Goal: Task Accomplishment & Management: Manage account settings

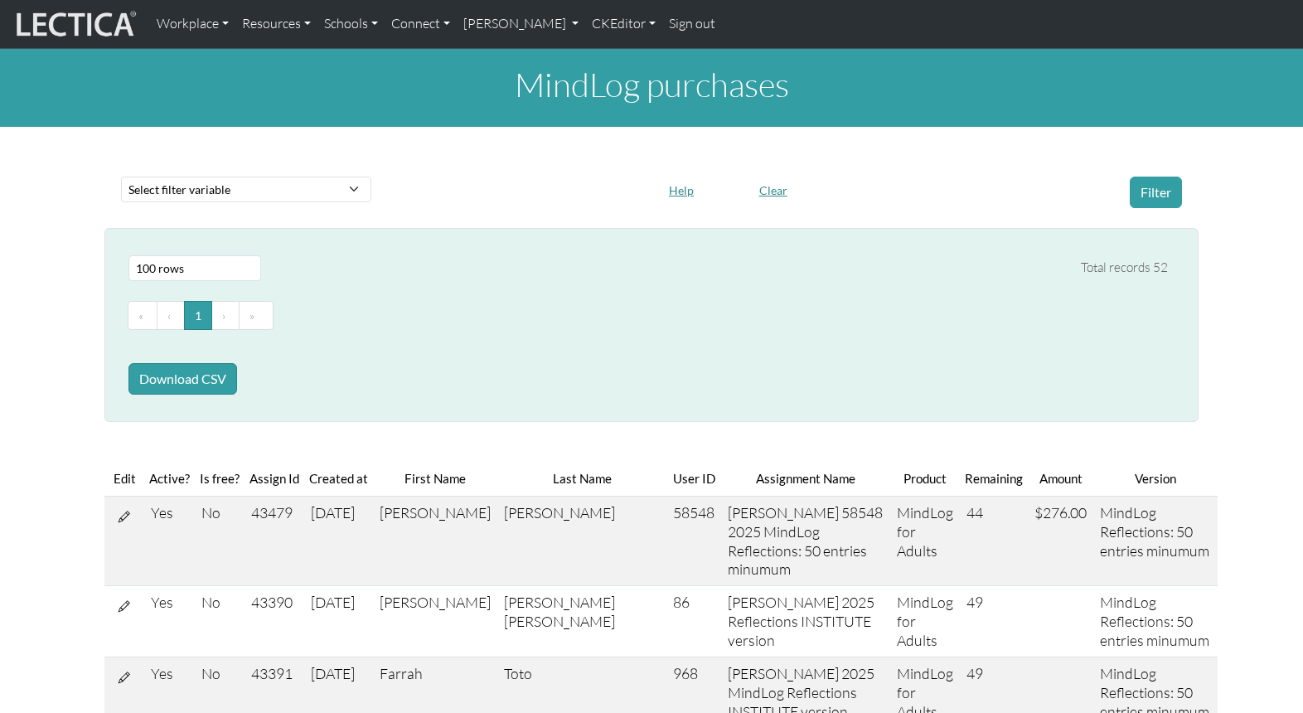
select select "100"
click at [478, 25] on link "[PERSON_NAME]" at bounding box center [521, 24] width 129 height 35
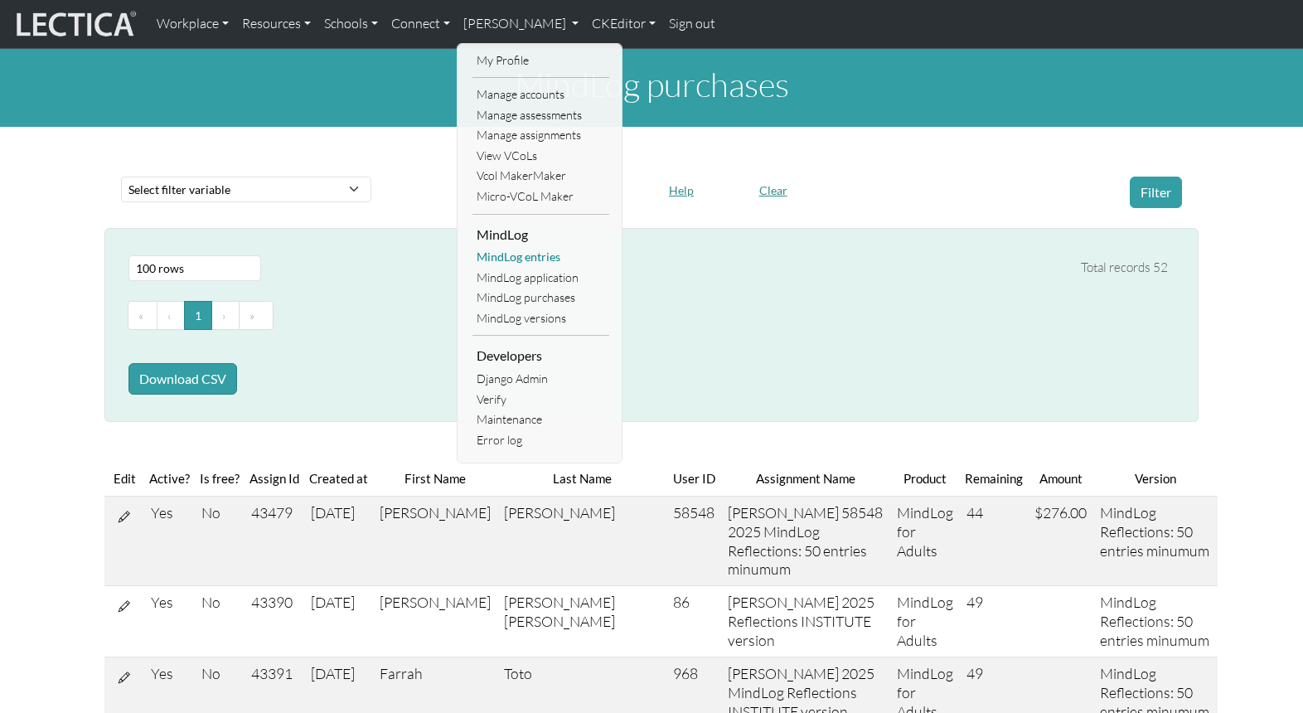
click at [516, 247] on link "MindLog entries" at bounding box center [541, 257] width 137 height 21
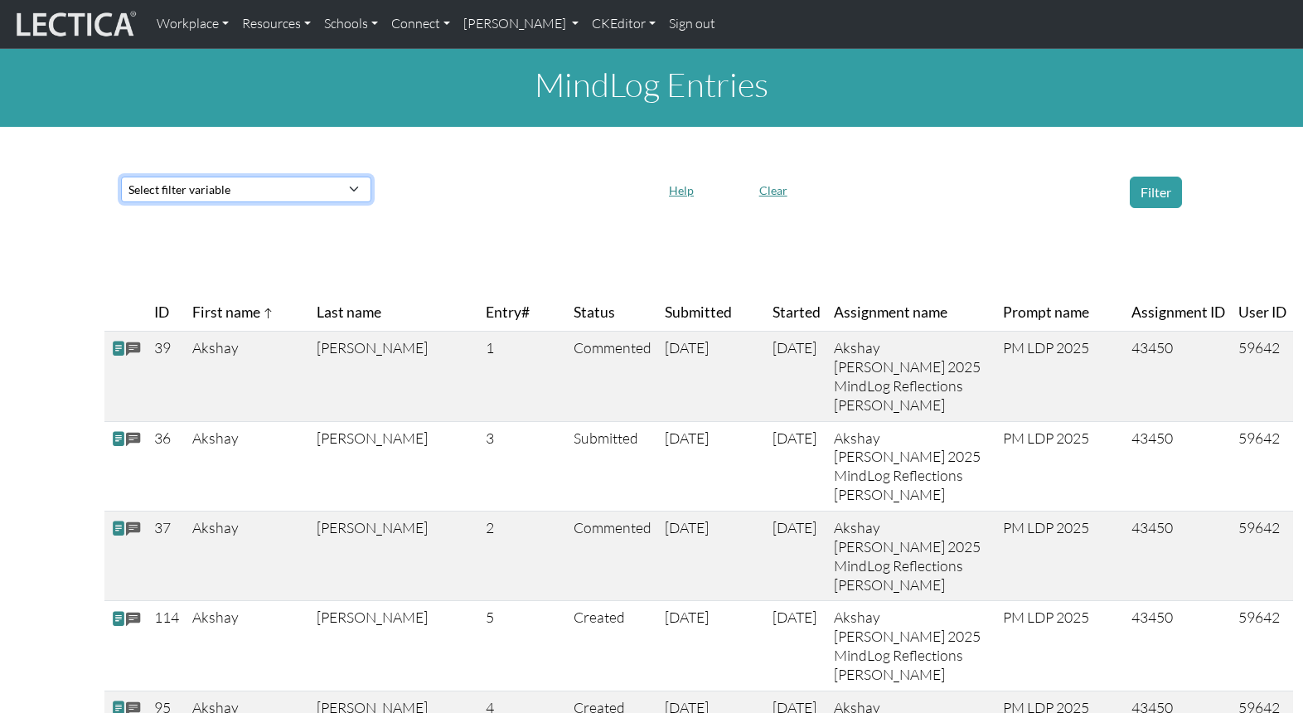
click at [233, 177] on select "Select filter variable Assignment name Date submitted Date started Entry# First…" at bounding box center [246, 190] width 250 height 26
select select "test_taker__last_name"
click at [121, 202] on select "Select filter variable Assignment name Date submitted Date started Entry# First…" at bounding box center [246, 190] width 250 height 26
select select
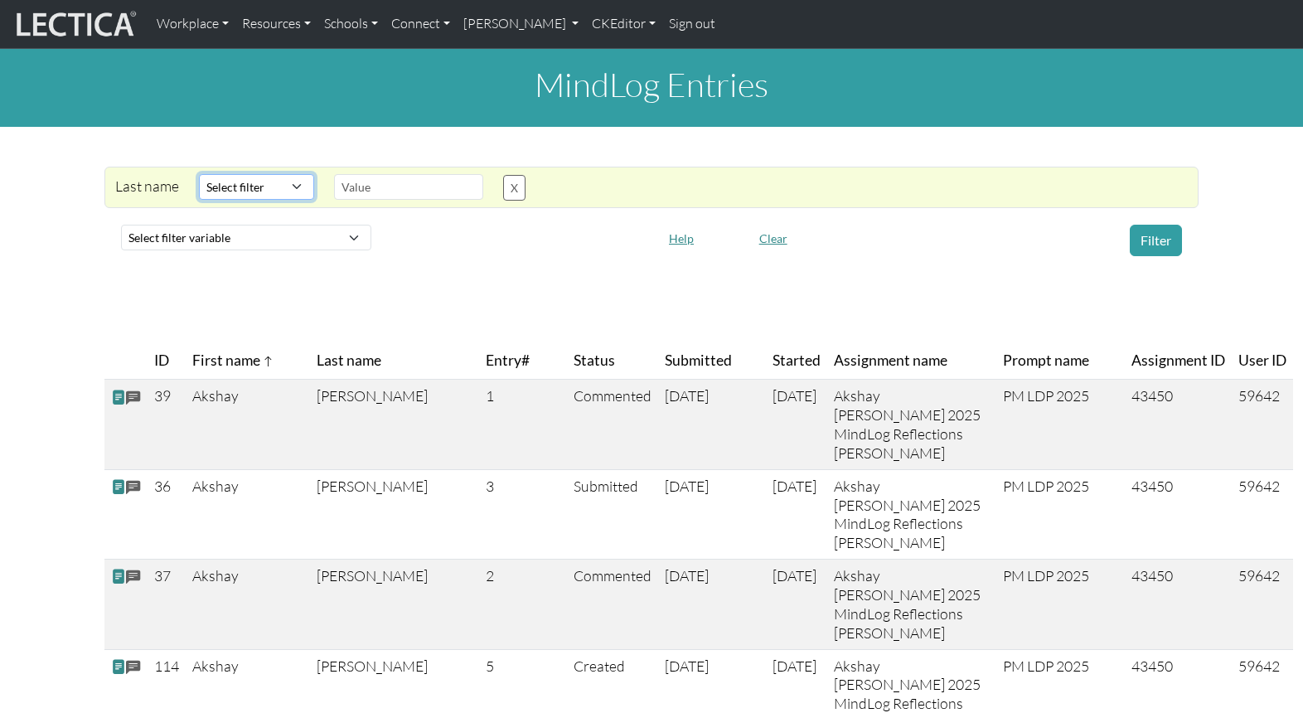
click at [283, 174] on select "Select filter Contains Equals Does not equal Starts with Ends with Matches regex" at bounding box center [256, 187] width 115 height 26
select select "icontains"
click at [199, 174] on select "Select filter Contains Equals Does not equal Starts with Ends with Matches regex" at bounding box center [256, 187] width 115 height 26
click at [359, 174] on input "text" at bounding box center [408, 187] width 149 height 26
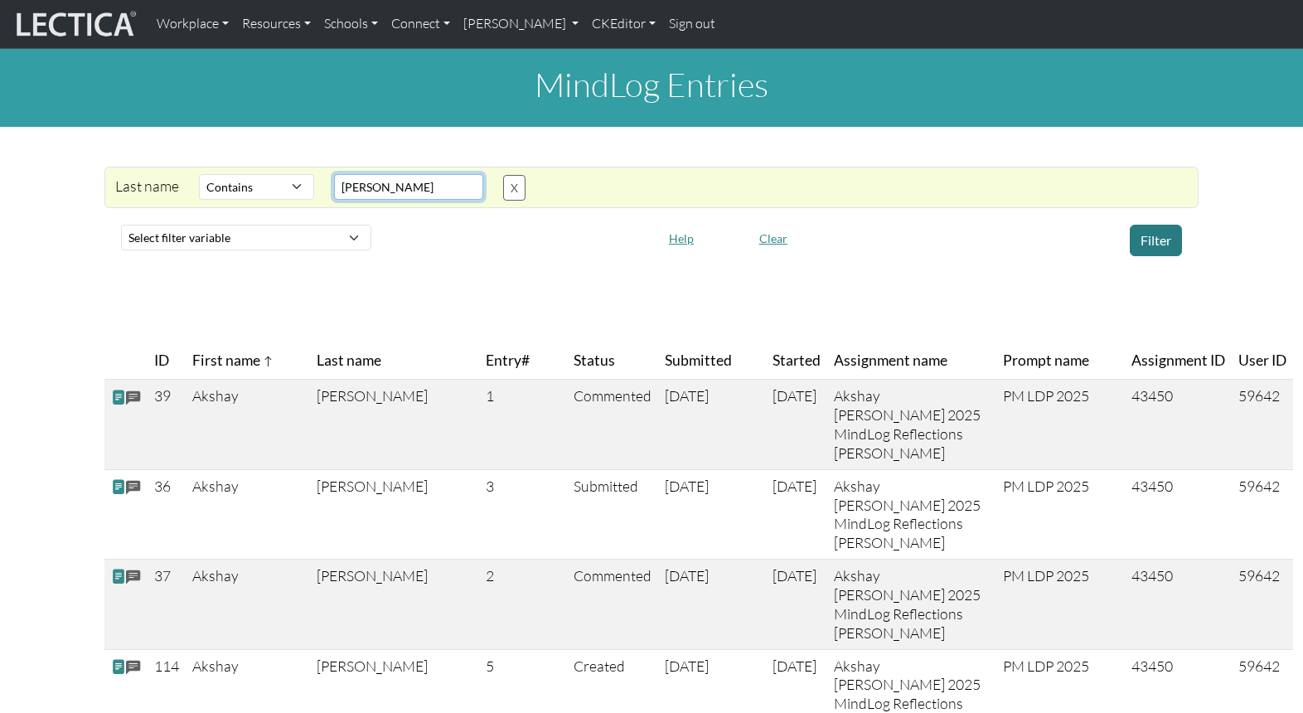
type input "Dempsey"
click at [1157, 225] on button "Filter" at bounding box center [1156, 241] width 52 height 32
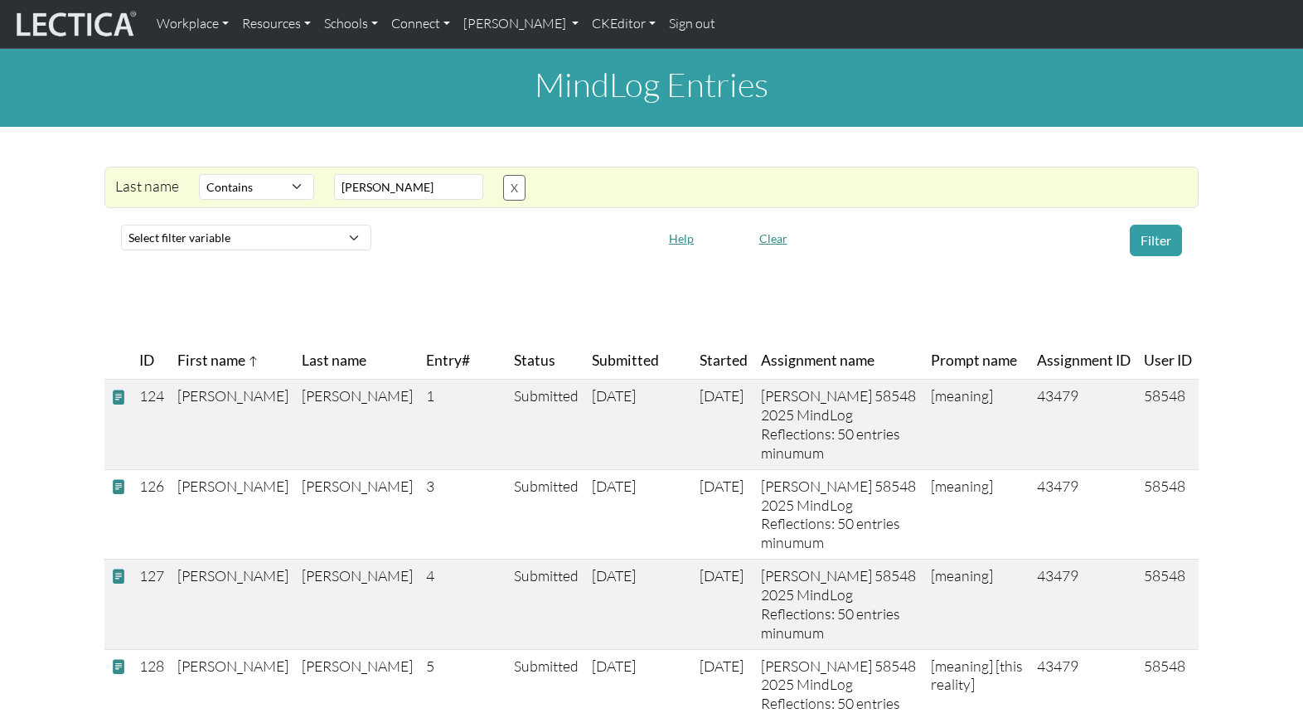
click at [115, 568] on span at bounding box center [118, 576] width 15 height 17
click at [116, 568] on span at bounding box center [118, 576] width 15 height 17
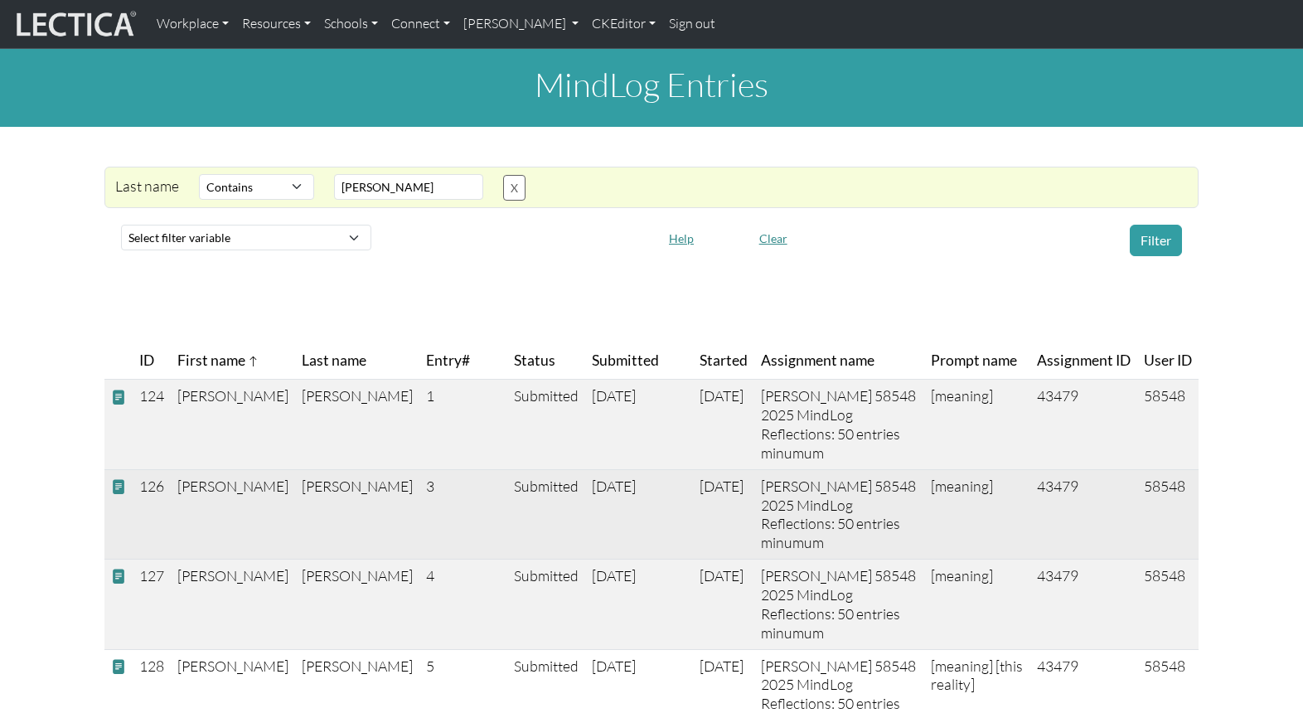
click at [118, 478] on span at bounding box center [118, 486] width 15 height 17
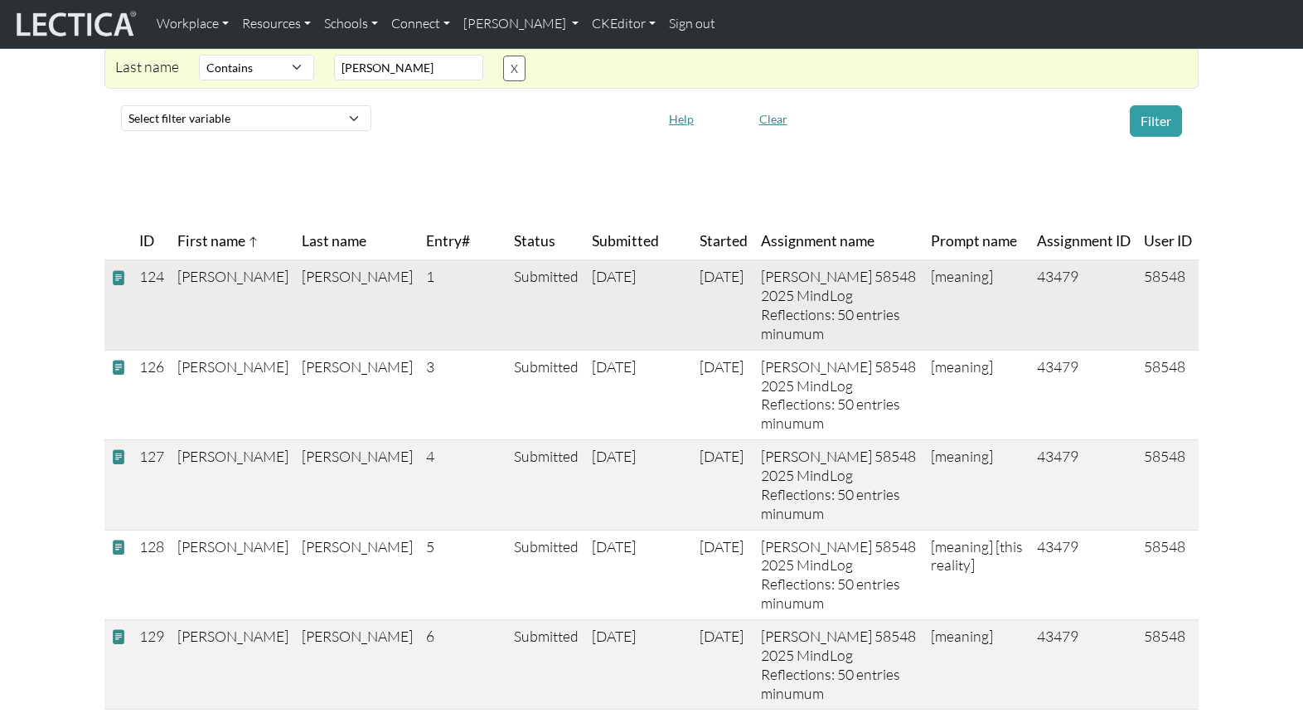
scroll to position [122, 0]
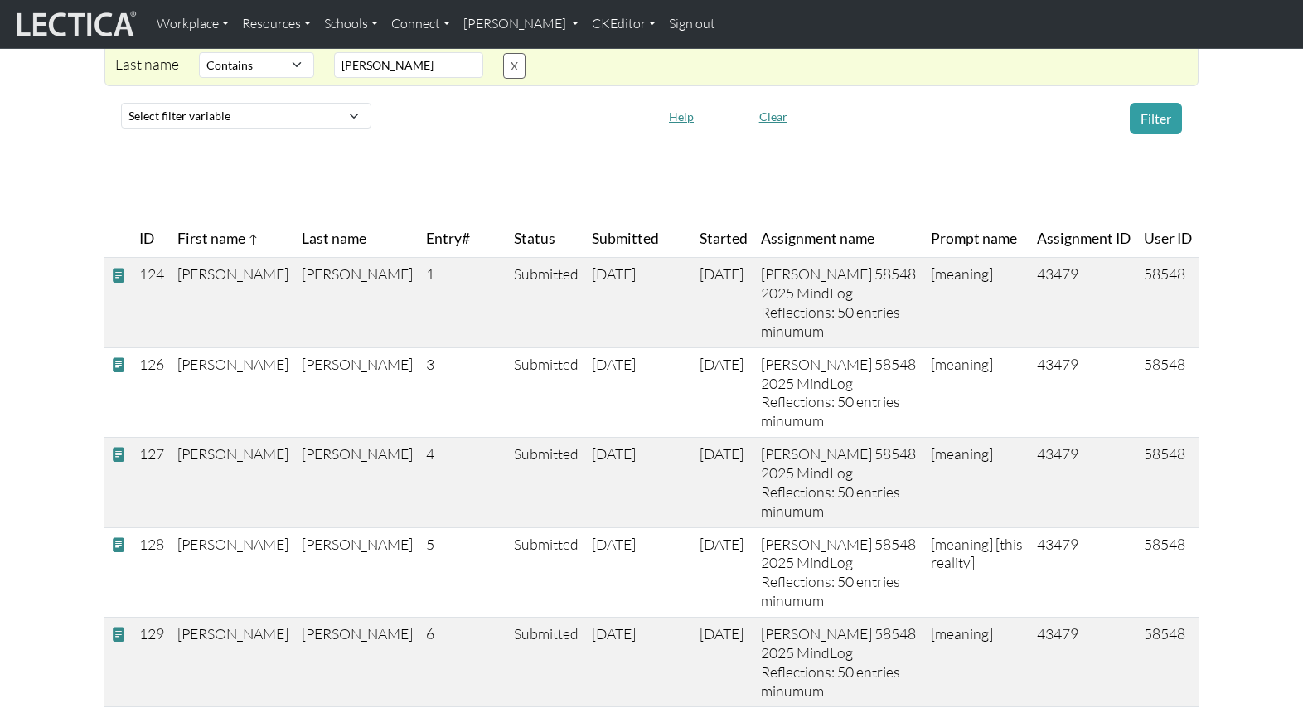
click at [141, 227] on span "ID" at bounding box center [146, 238] width 15 height 23
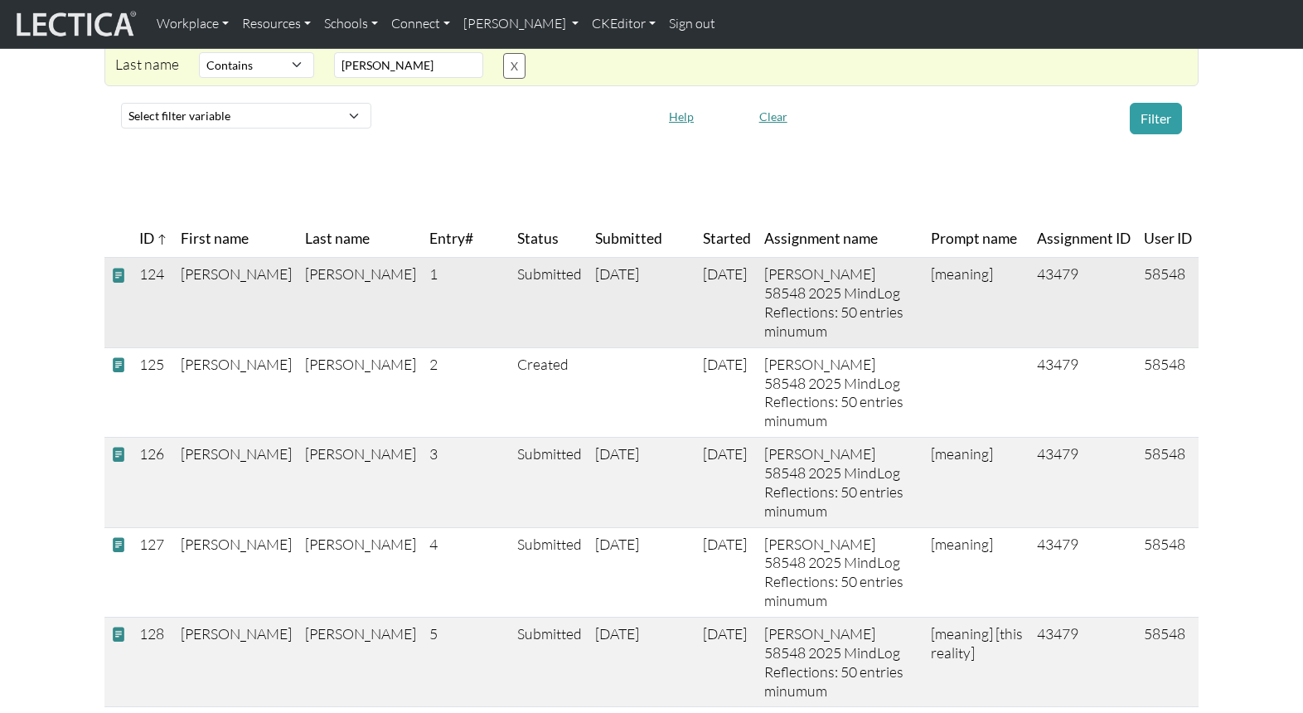
click at [152, 258] on td "124" at bounding box center [153, 303] width 41 height 90
drag, startPoint x: 139, startPoint y: 249, endPoint x: 162, endPoint y: 251, distance: 22.5
click at [162, 258] on td "124" at bounding box center [153, 303] width 41 height 90
copy td "124"
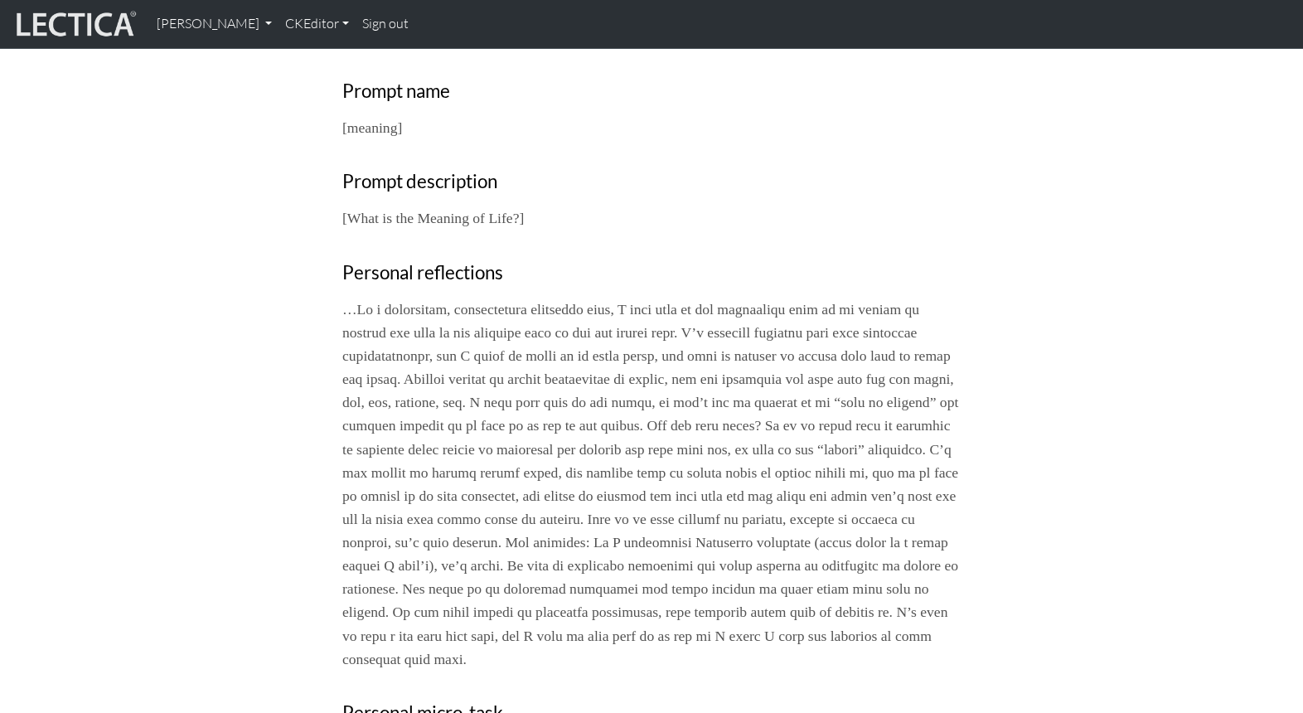
scroll to position [594, 0]
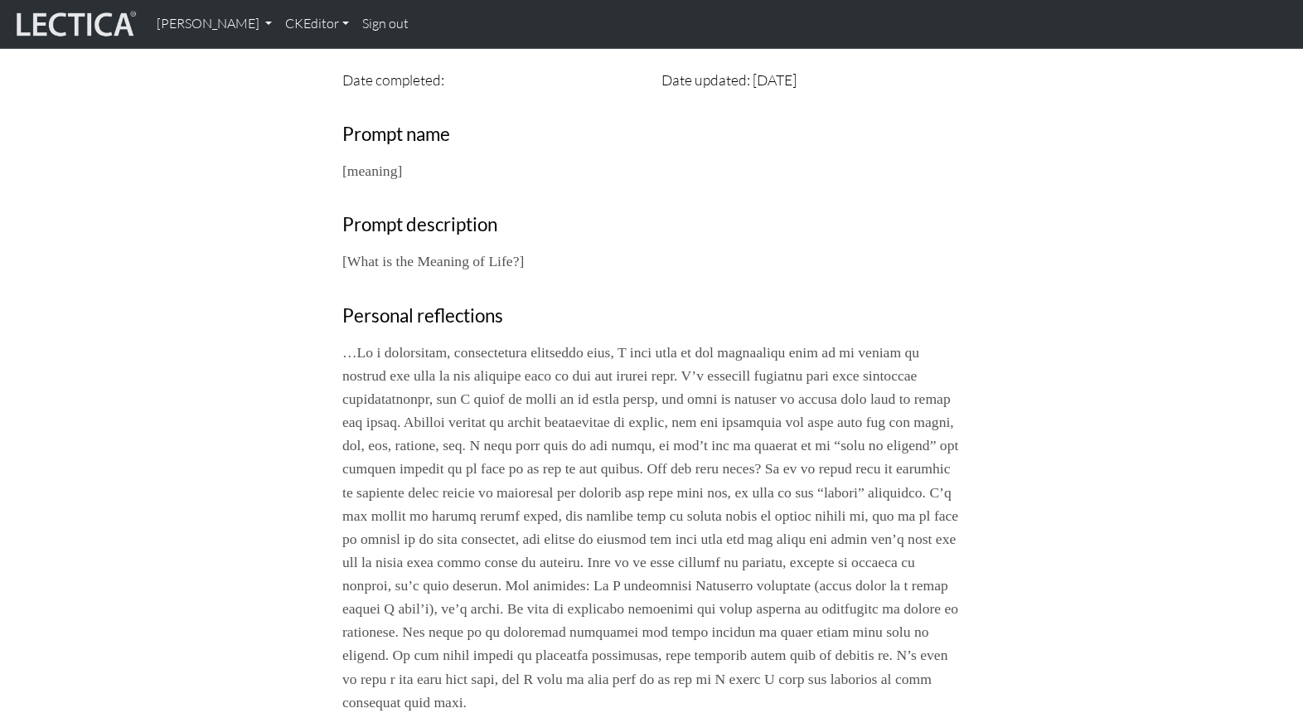
scroll to position [504, 0]
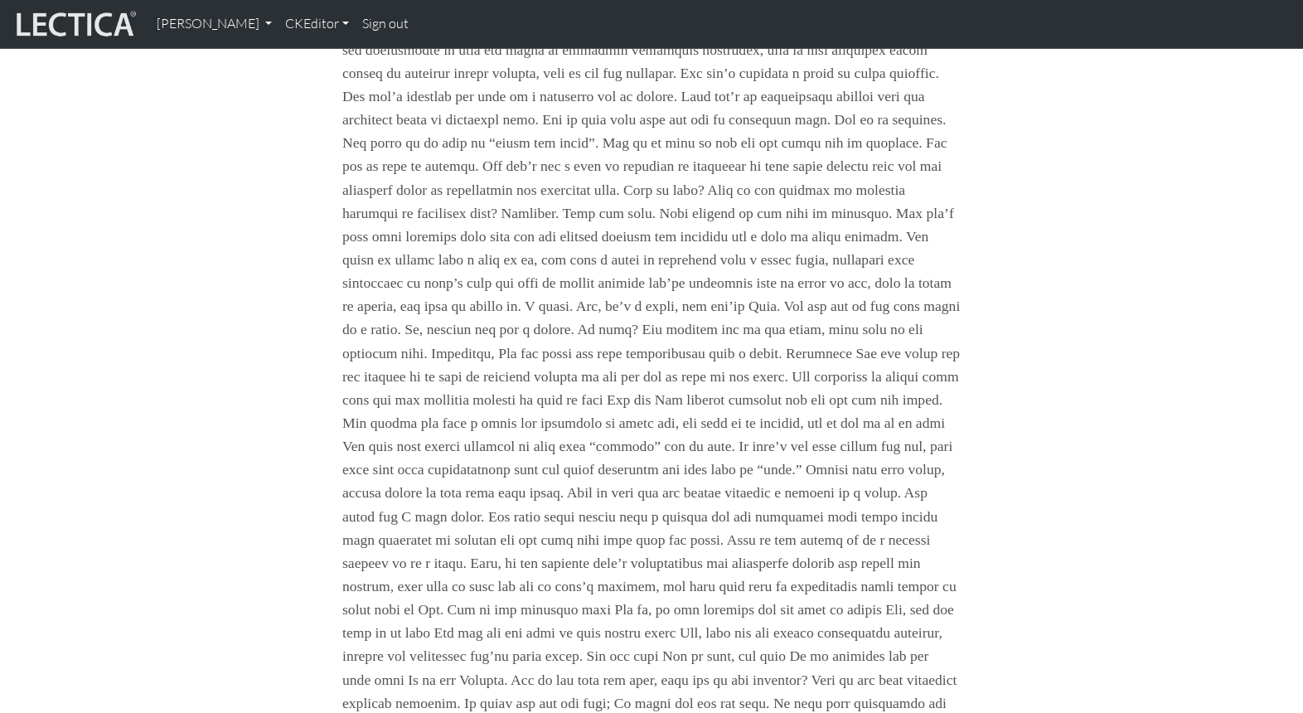
scroll to position [1040, 0]
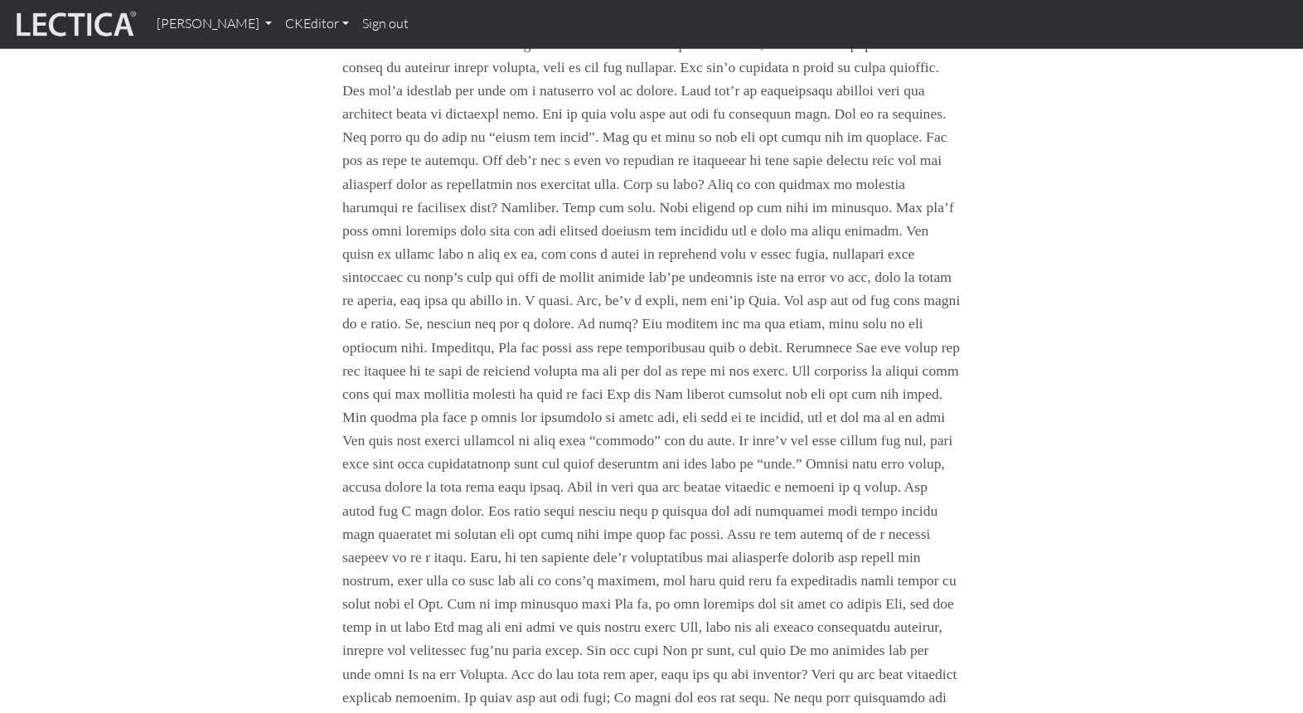
drag, startPoint x: 1104, startPoint y: 258, endPoint x: 1092, endPoint y: 216, distance: 43.3
click at [1104, 258] on div "Your growth chart Once you have received a Lectical™ Score in MindLog, your gro…" at bounding box center [651, 52] width 1094 height 1817
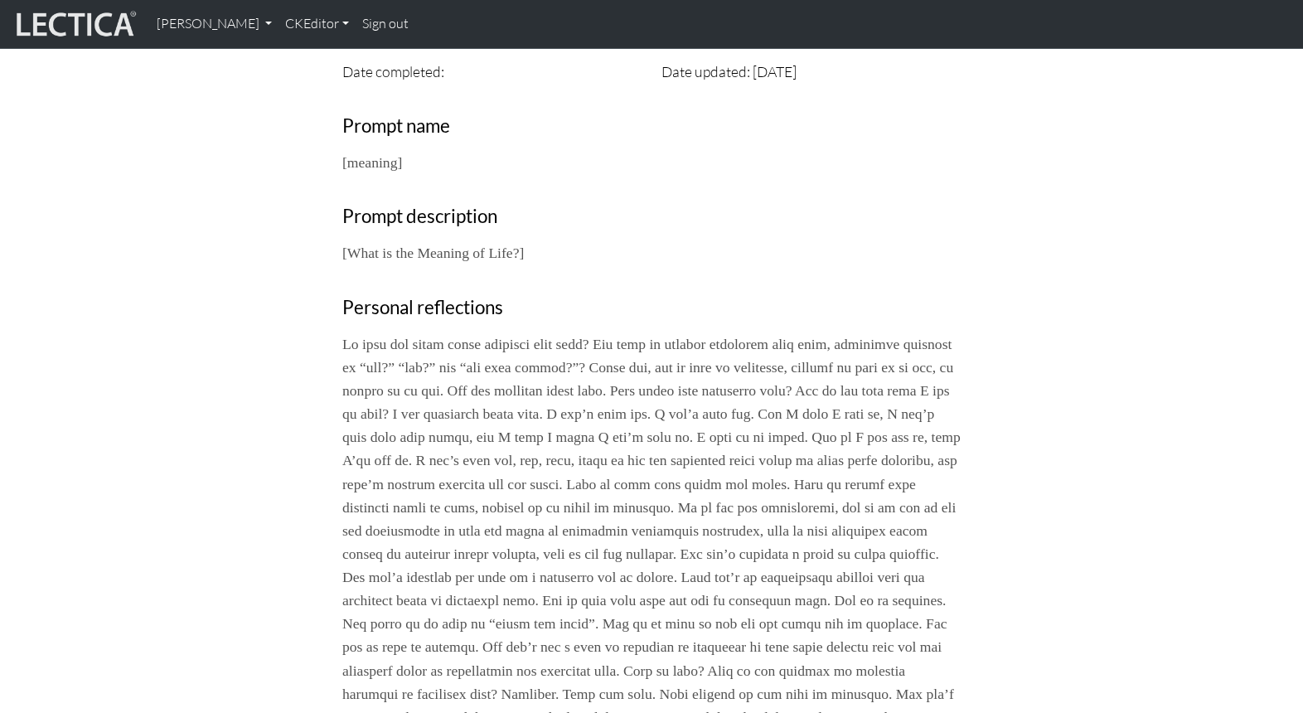
scroll to position [0, 0]
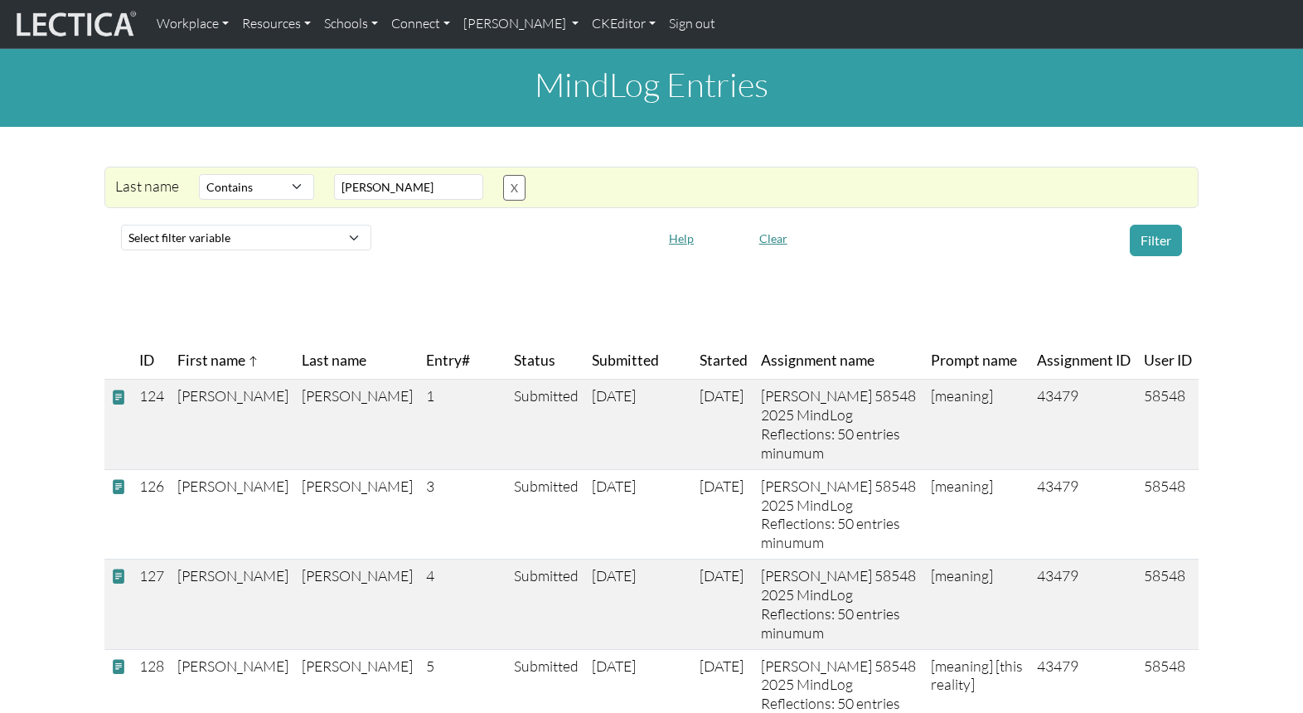
select select "icontains"
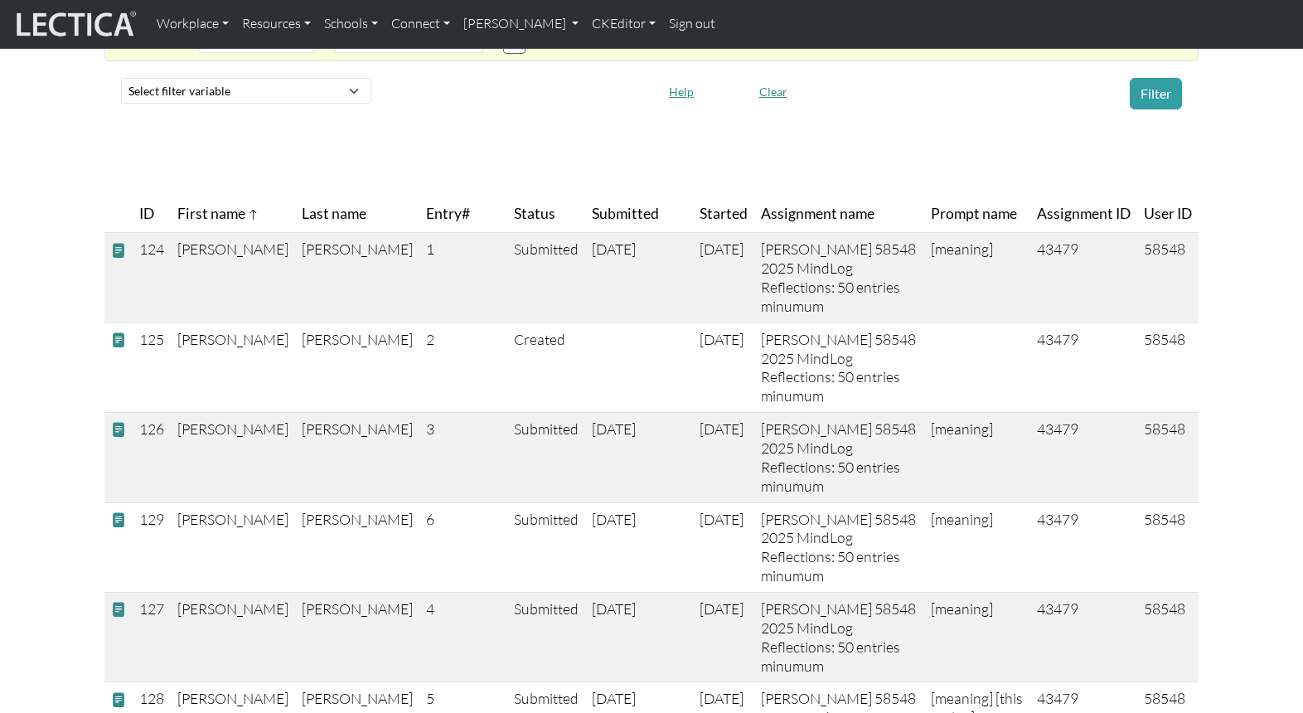
scroll to position [167, 0]
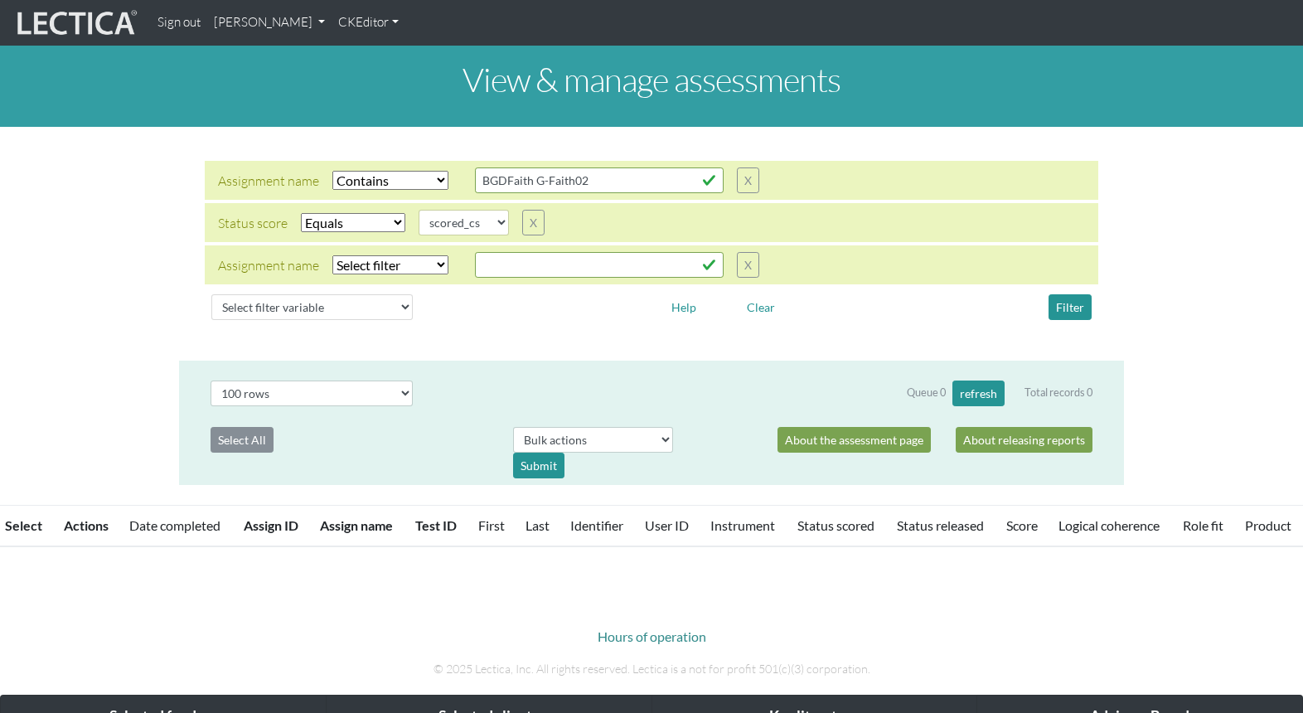
select select "icontains"
select select "scored_cs"
select select "100"
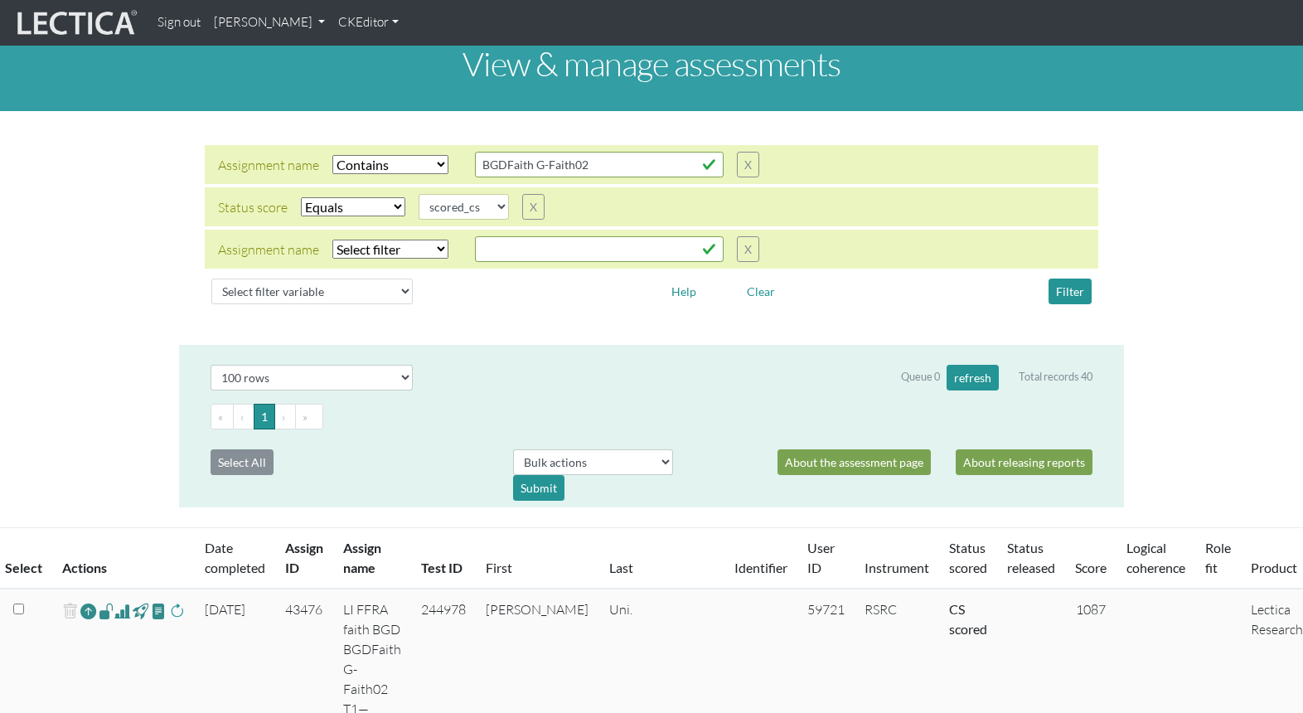
scroll to position [18, 0]
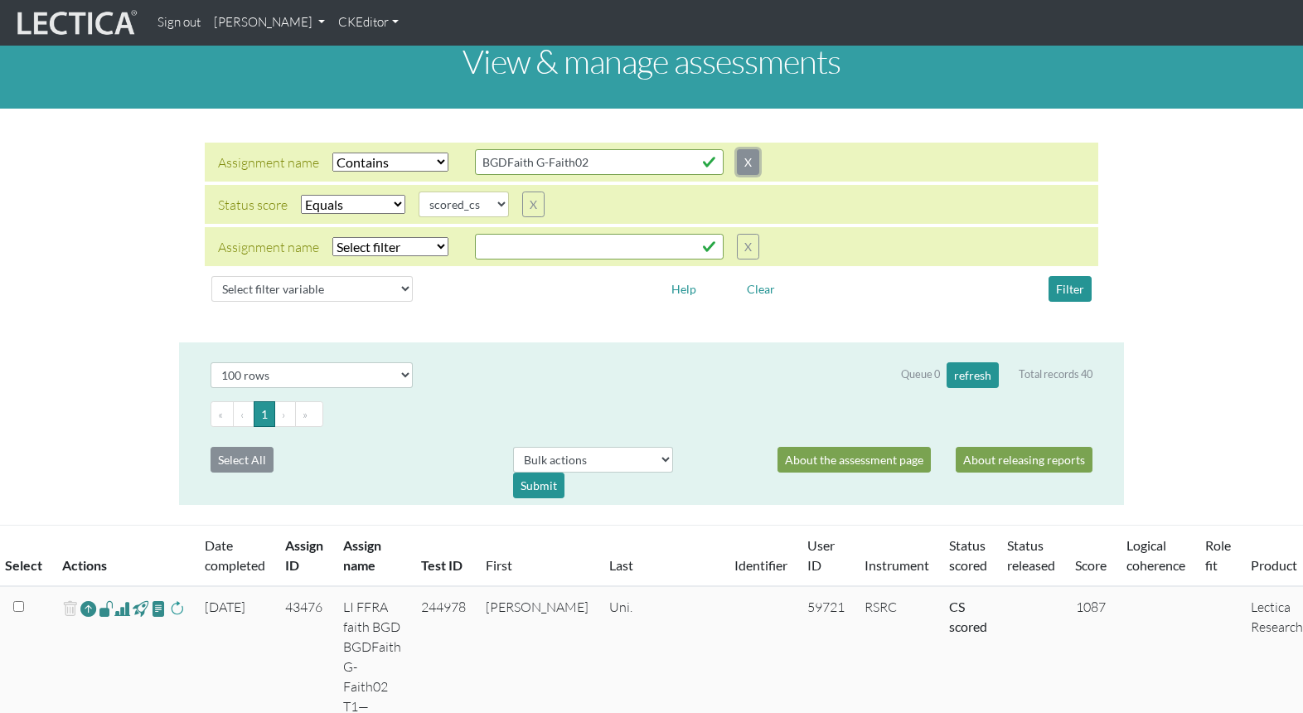
click at [737, 149] on button "X" at bounding box center [748, 162] width 22 height 26
select select "scored_cs"
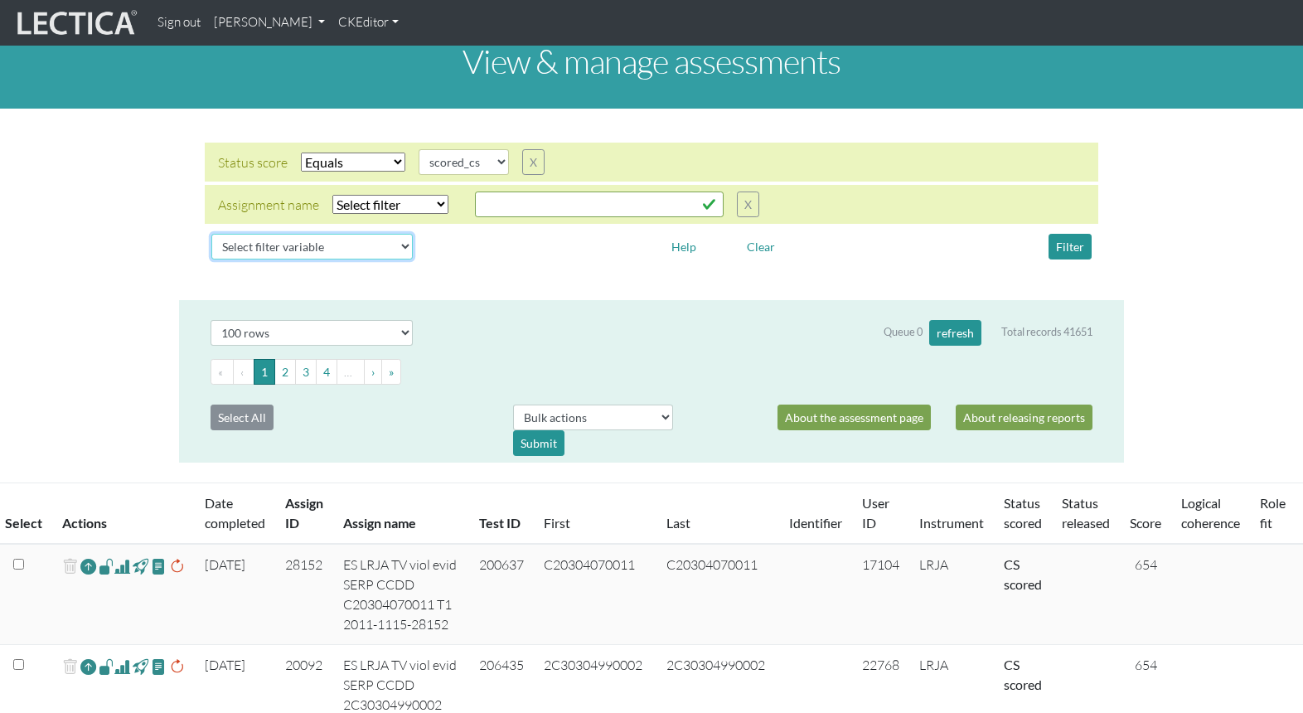
click at [278, 234] on select "Select filter variable Assignment name Assignment ID Clarity persuasive Clarity…" at bounding box center [311, 247] width 201 height 26
select select "user__first_name"
click at [211, 259] on select "Select filter variable Assignment name Assignment ID Clarity persuasive Clarity…" at bounding box center [311, 247] width 201 height 26
select select
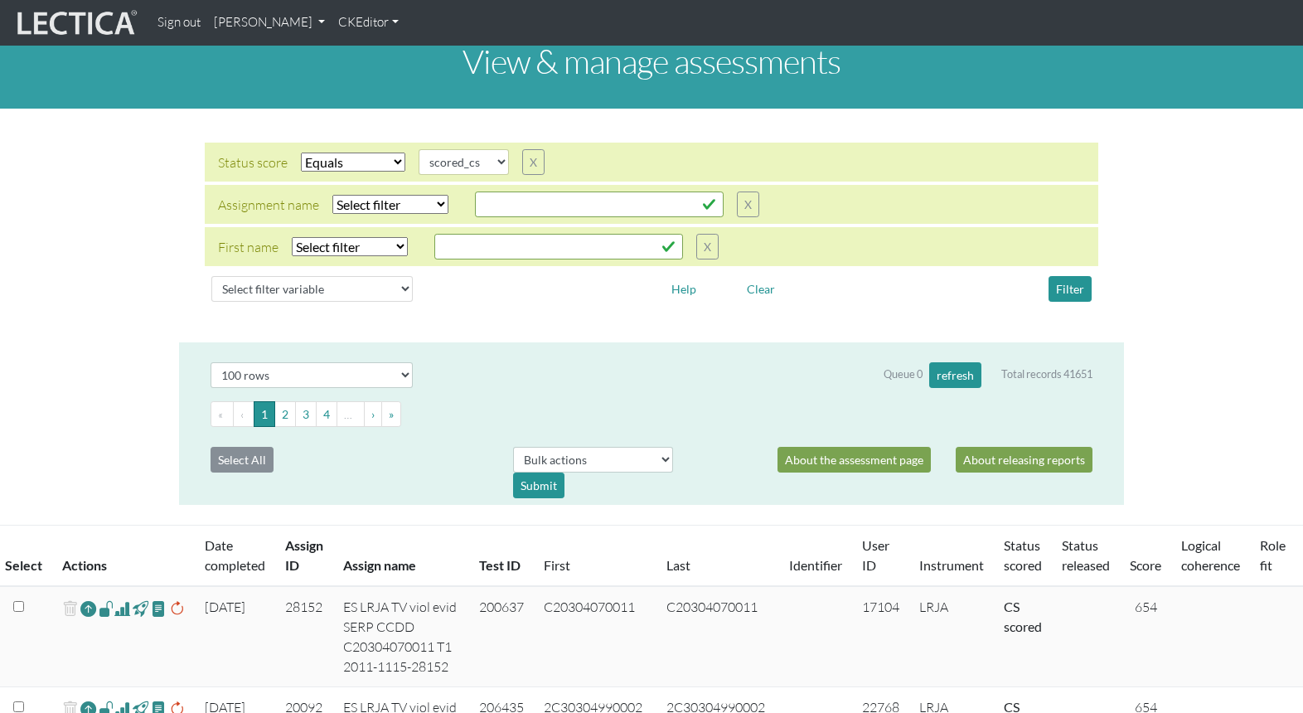
click at [340, 237] on select "Select filter Equals Does not equal Contains Does not contain Starts with Ends …" at bounding box center [350, 246] width 116 height 19
select select "iexact"
click at [292, 237] on select "Select filter Equals Does not equal Contains Does not contain Starts with Ends …" at bounding box center [350, 246] width 116 height 19
click at [468, 234] on input "text" at bounding box center [558, 247] width 249 height 26
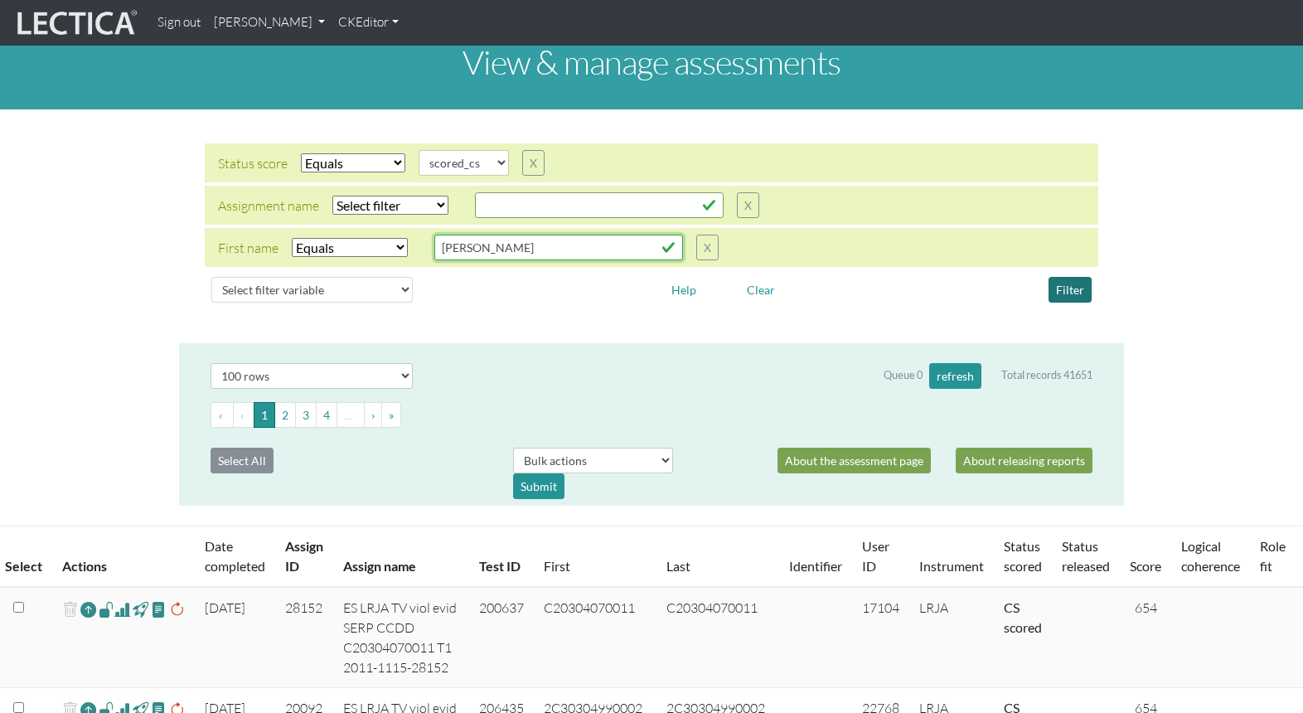
type input "Terese"
click at [1067, 277] on button "Filter" at bounding box center [1070, 290] width 43 height 26
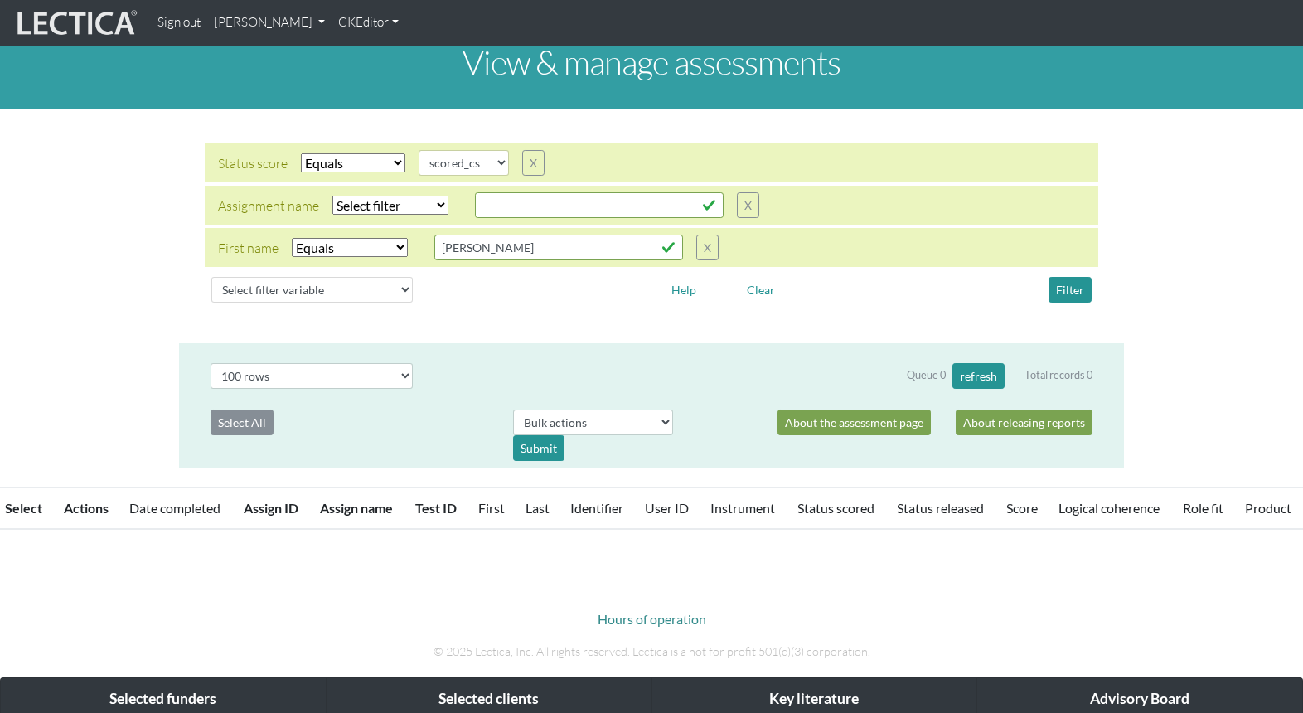
click at [347, 238] on select "Select filter Equals Does not equal Contains Does not contain Starts with Ends …" at bounding box center [350, 247] width 116 height 19
select select "icontains"
click at [292, 238] on select "Select filter Equals Does not equal Contains Does not contain Starts with Ends …" at bounding box center [350, 247] width 116 height 19
click at [1072, 277] on button "Filter" at bounding box center [1070, 290] width 43 height 26
click at [1049, 277] on button "Filter" at bounding box center [1070, 290] width 43 height 26
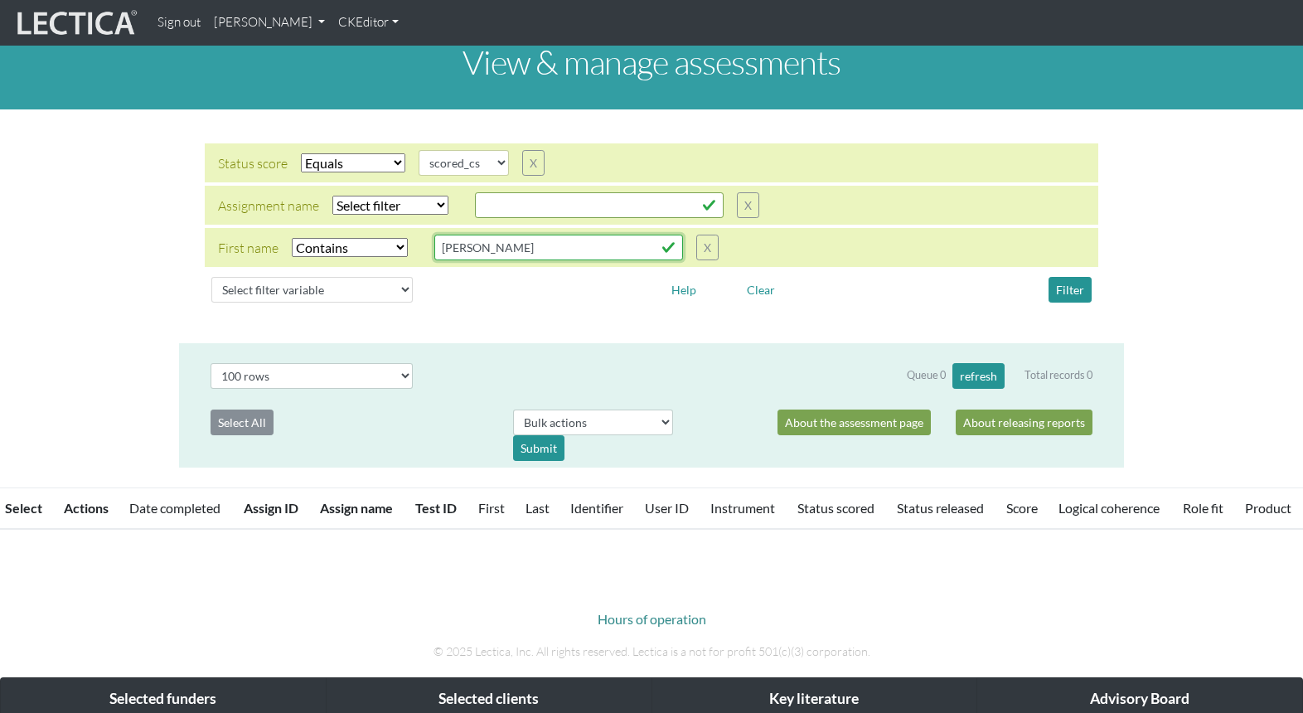
drag, startPoint x: 434, startPoint y: 235, endPoint x: 509, endPoint y: 228, distance: 75.7
click at [434, 235] on input "Terese" at bounding box center [558, 248] width 249 height 26
click at [1067, 277] on button "Filter" at bounding box center [1070, 290] width 43 height 26
drag, startPoint x: 474, startPoint y: 235, endPoint x: 413, endPoint y: 232, distance: 61.4
click at [413, 235] on div "First name Select filter Equals Does not equal Contains Does not contain Starts…" at bounding box center [468, 248] width 501 height 26
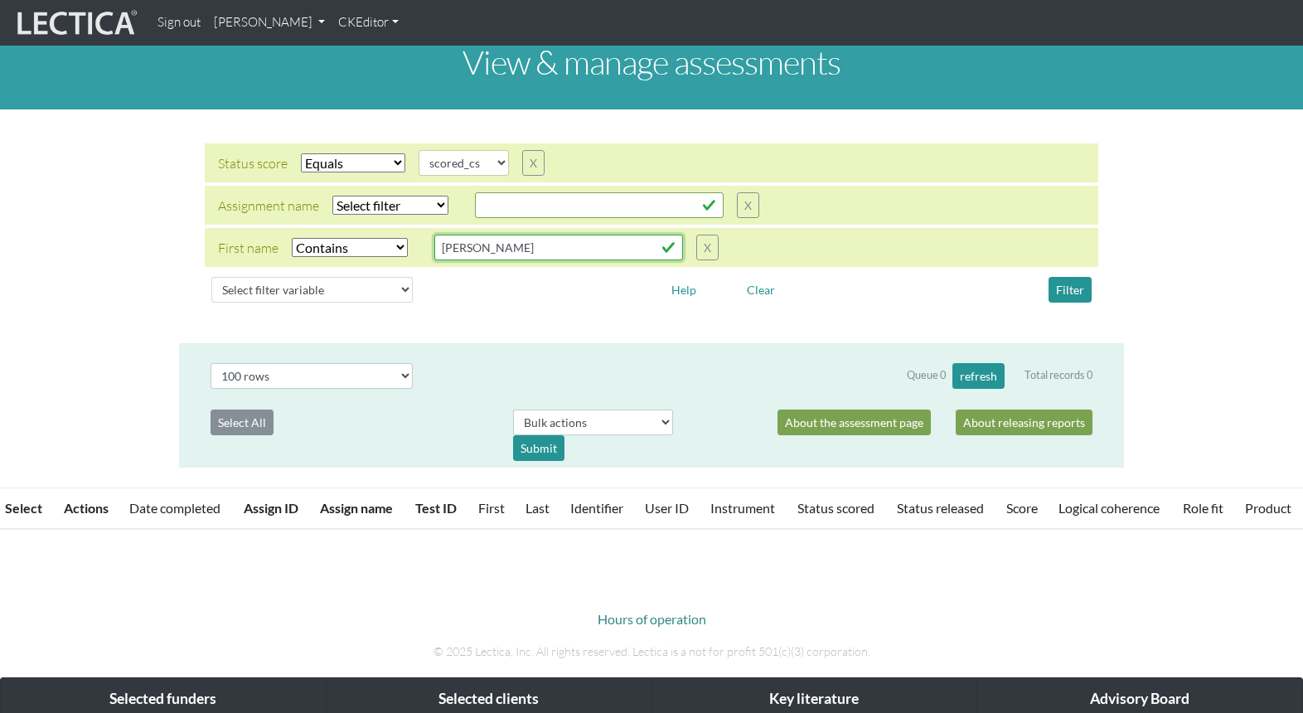
paste input "text"
type input "Terese"
click at [1071, 277] on button "Filter" at bounding box center [1070, 290] width 43 height 26
click at [1072, 277] on button "Filter" at bounding box center [1070, 290] width 43 height 26
click at [331, 157] on select "Select filter Equals Does not equal" at bounding box center [353, 162] width 104 height 19
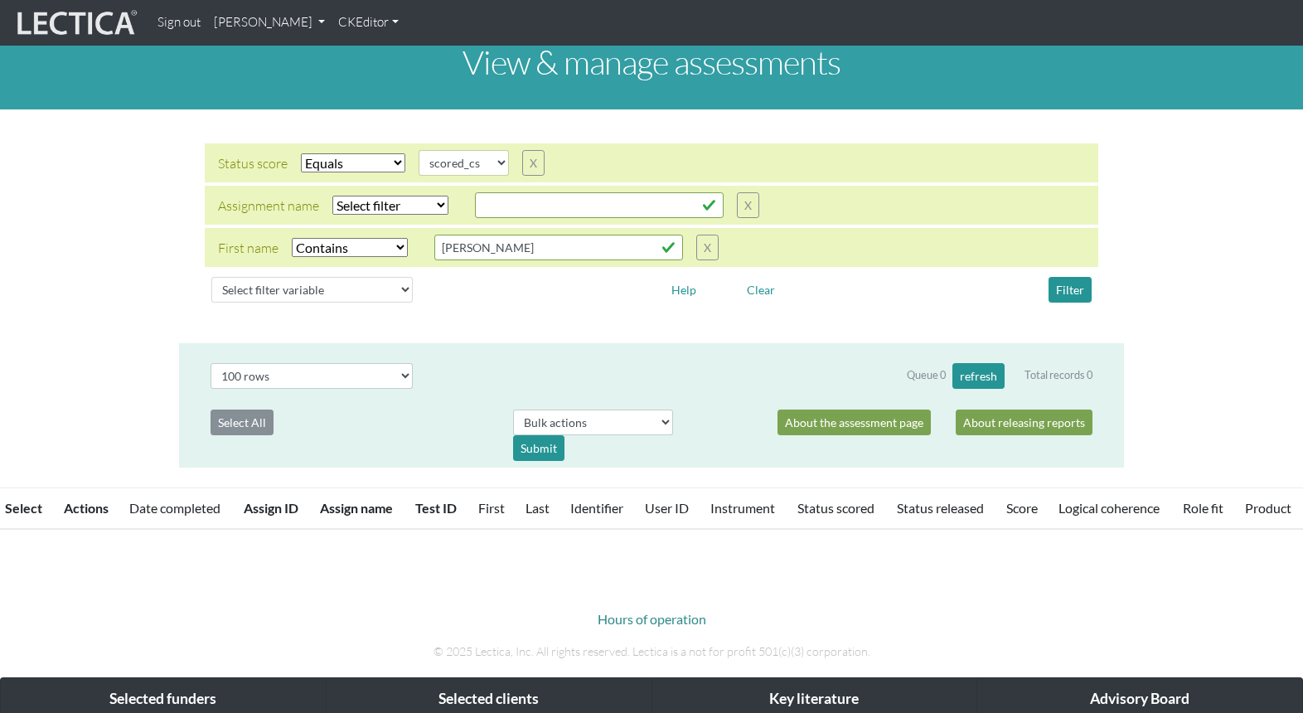
select select
click at [301, 153] on select "Select filter Equals Does not equal" at bounding box center [353, 162] width 104 height 19
click at [1073, 277] on button "Filter" at bounding box center [1070, 290] width 43 height 26
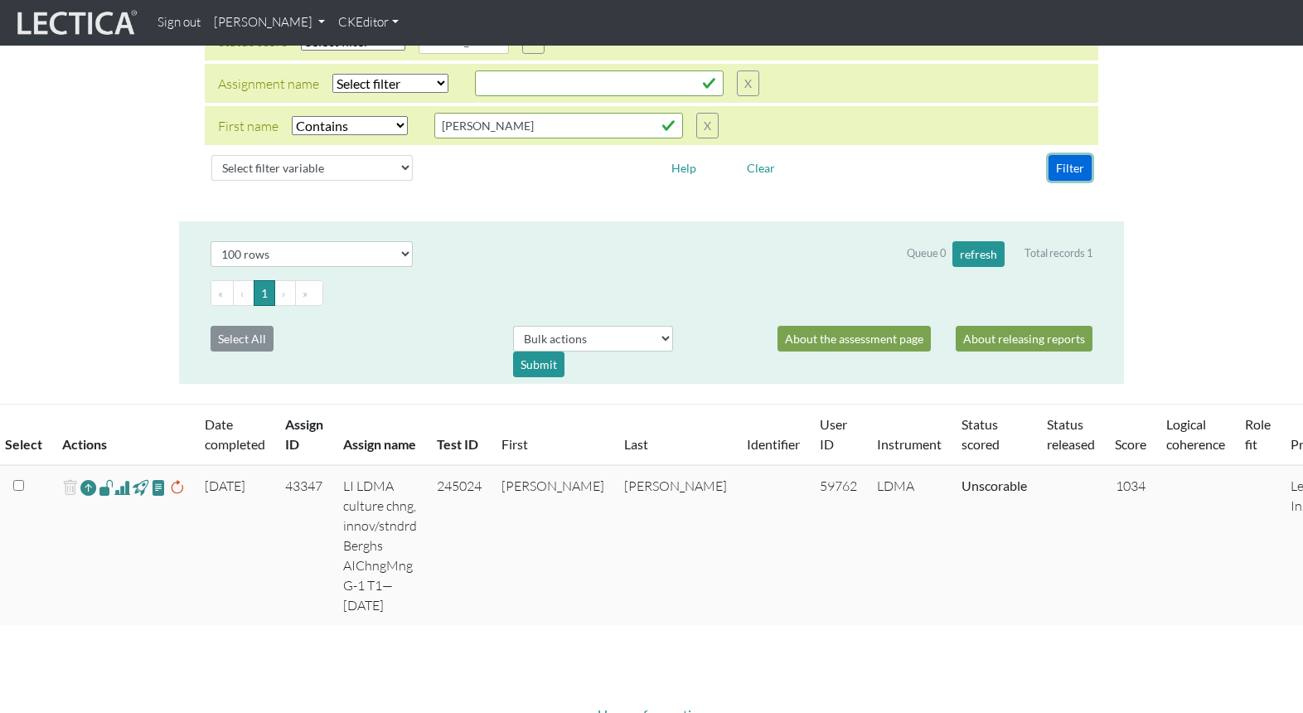
scroll to position [161, 0]
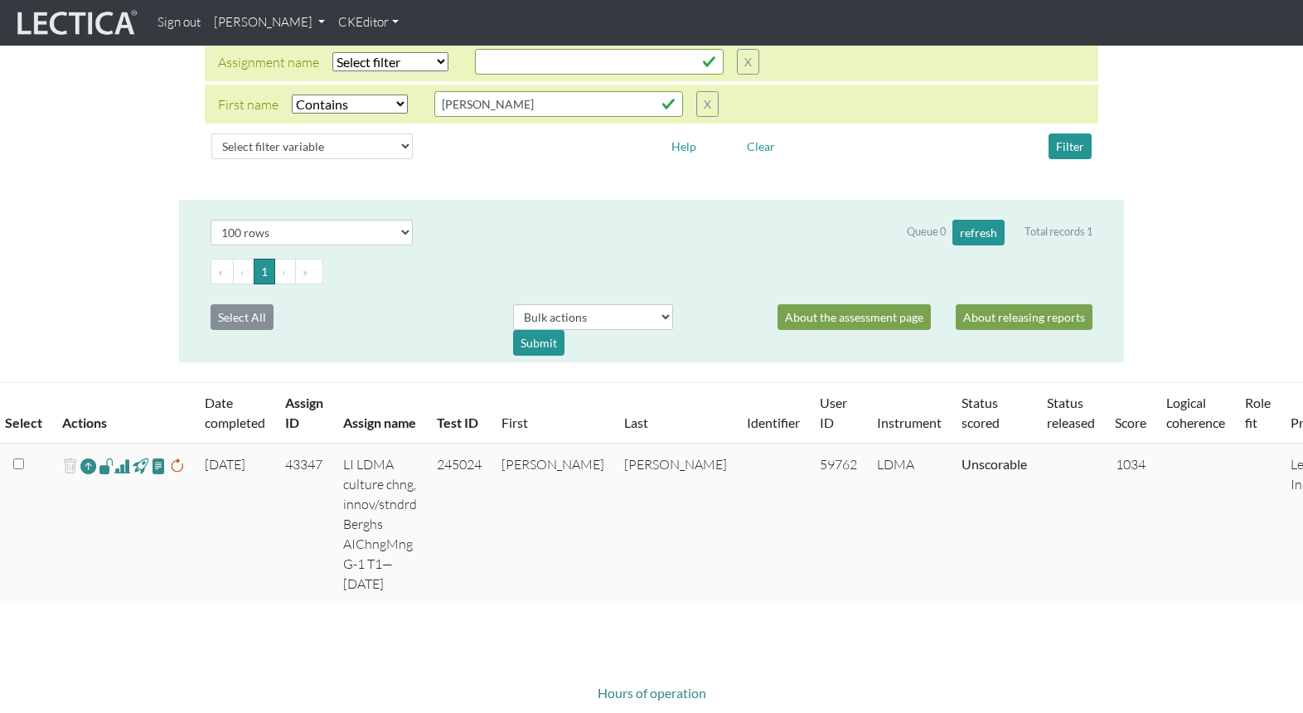
click at [492, 443] on td "245024" at bounding box center [459, 523] width 65 height 160
copy td "245024"
click at [291, 443] on td "43347" at bounding box center [304, 523] width 58 height 160
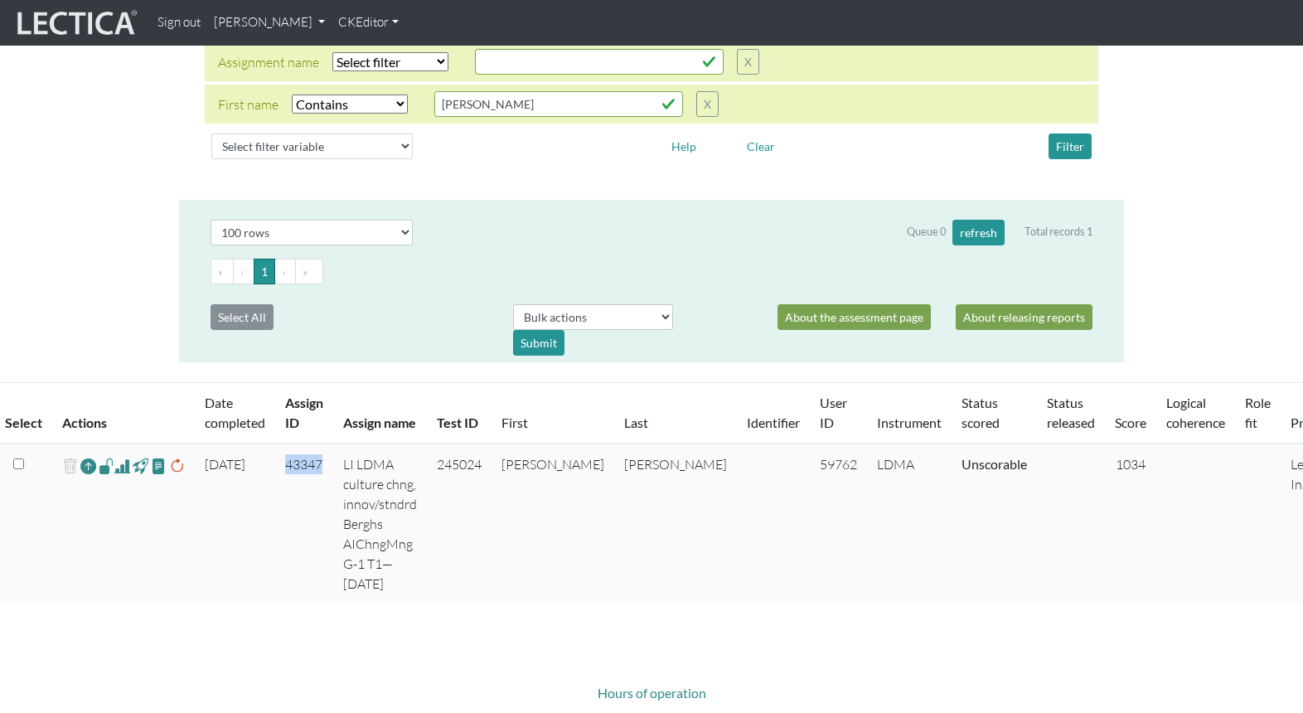
copy td "43347"
click at [249, 26] on link "[PERSON_NAME]" at bounding box center [269, 23] width 124 height 32
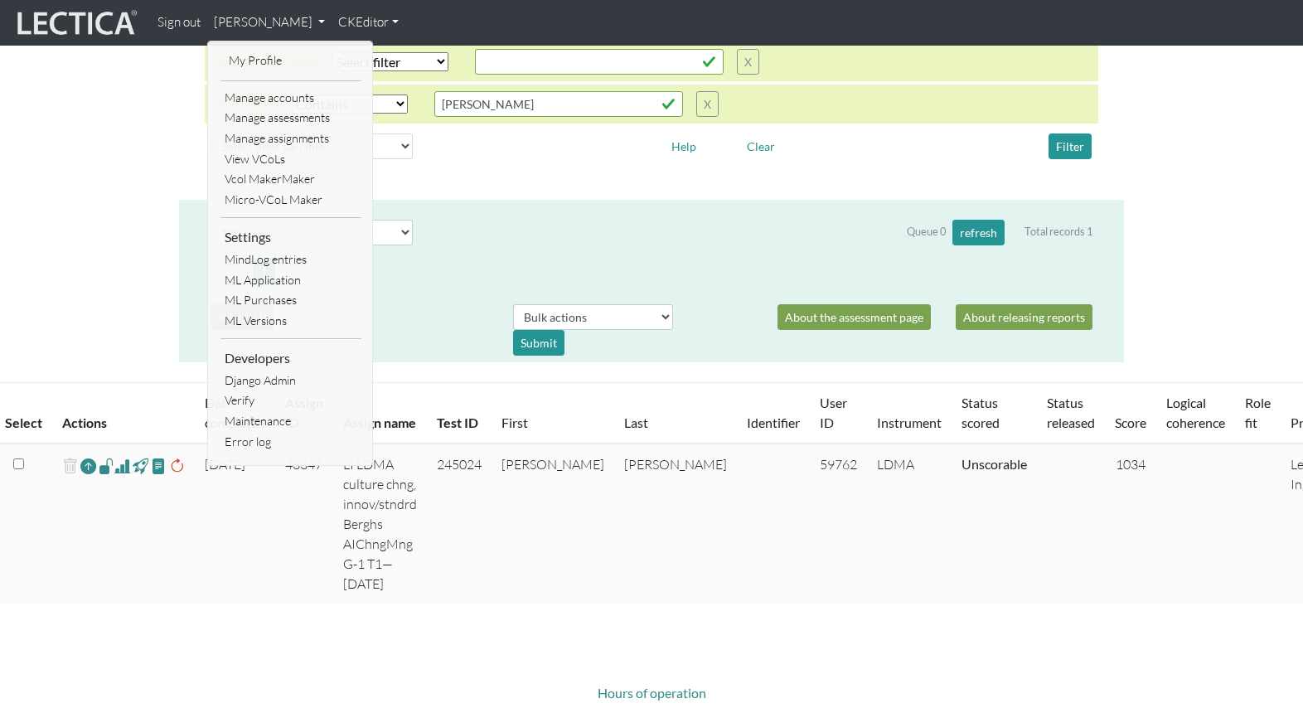
click at [495, 200] on div "Select # rows to display 10 rows 20 rows 50 rows 100 rows 200 rows 500 rows 100…" at bounding box center [651, 281] width 920 height 162
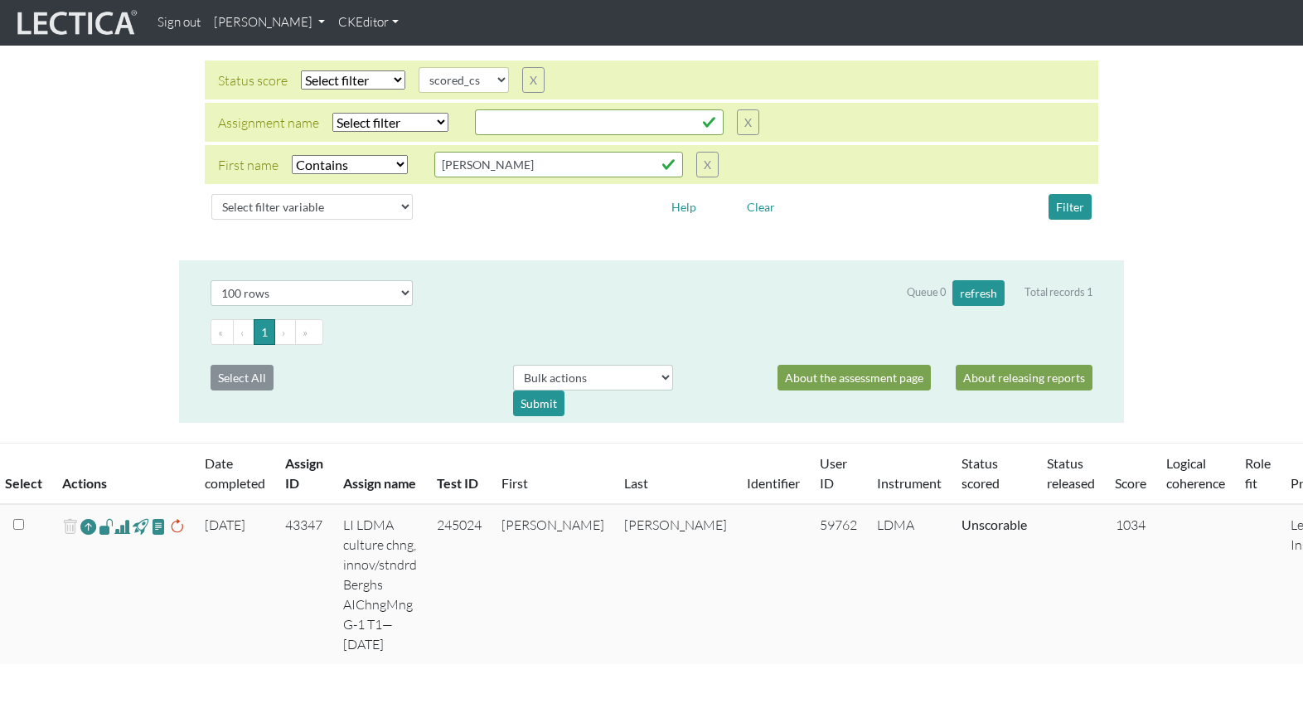
scroll to position [70, 0]
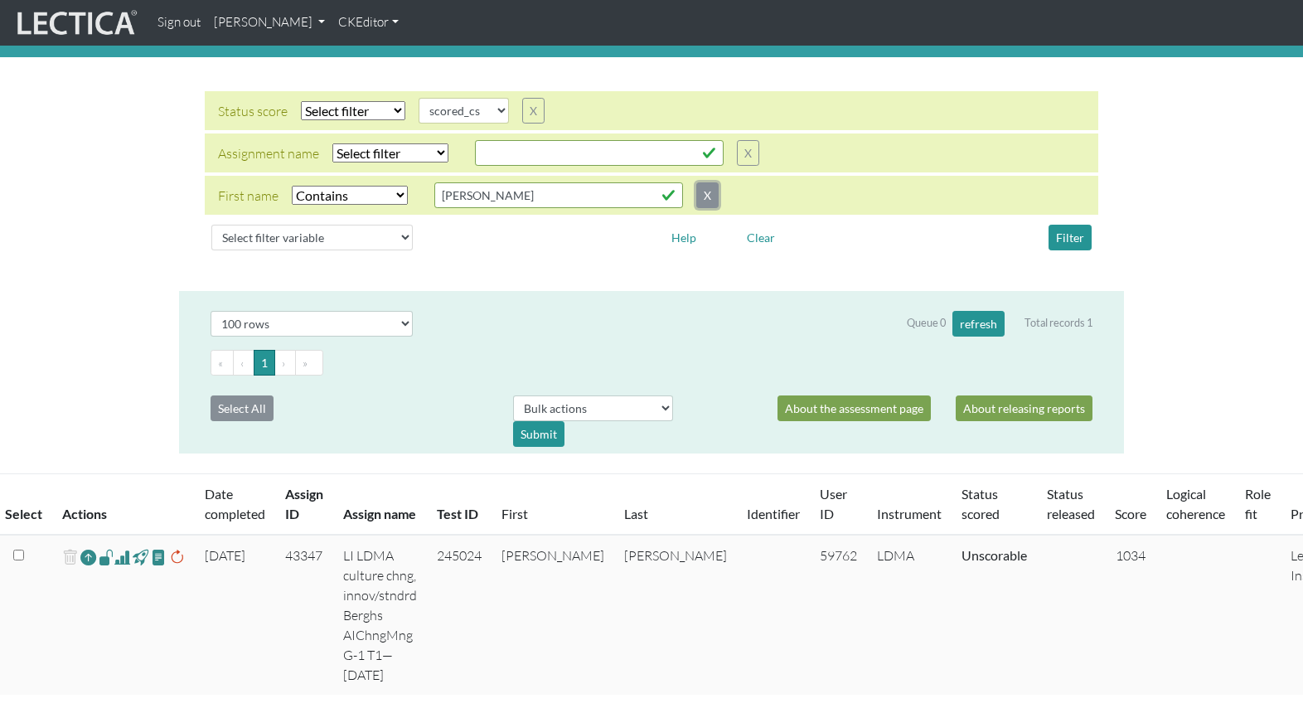
click at [696, 182] on button "X" at bounding box center [707, 195] width 22 height 26
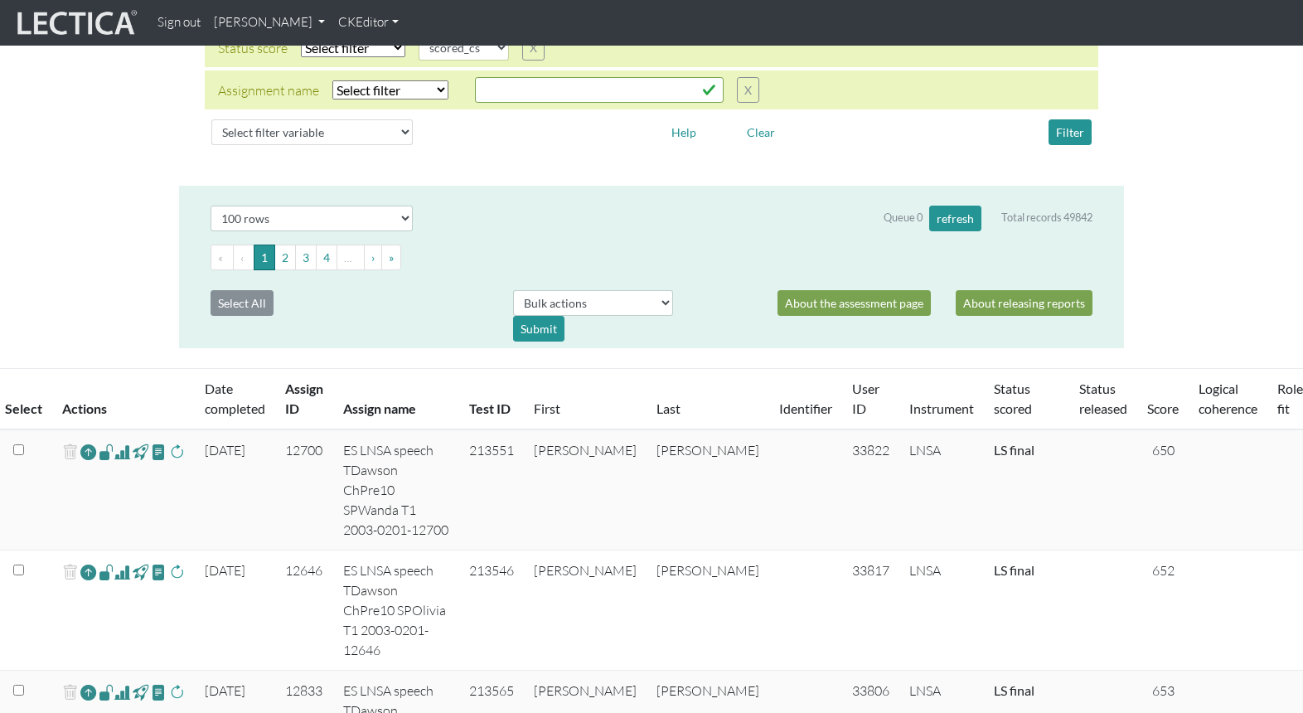
scroll to position [0, 0]
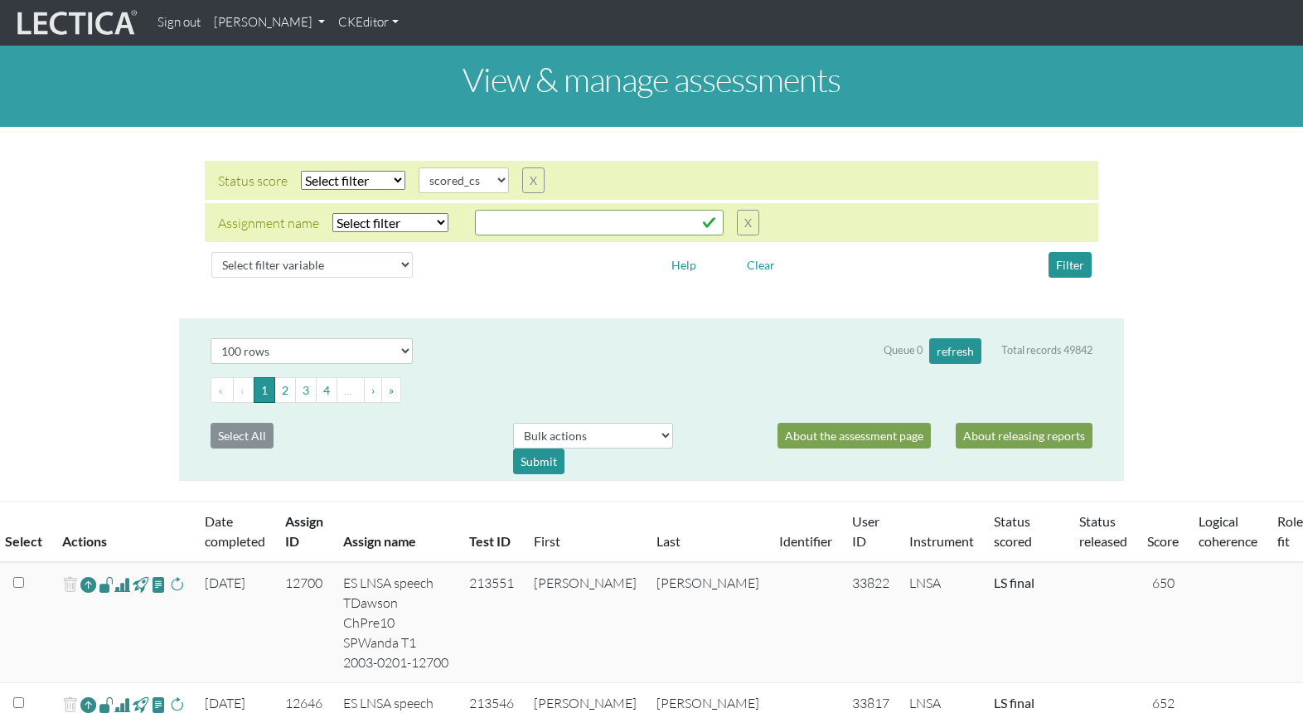
click at [386, 213] on select "Select filter Equals Does not equal Contains Does not contain Starts with Ends …" at bounding box center [390, 222] width 116 height 19
select select "icontains"
click at [332, 213] on select "Select filter Equals Does not equal Contains Does not contain Starts with Ends …" at bounding box center [390, 222] width 116 height 19
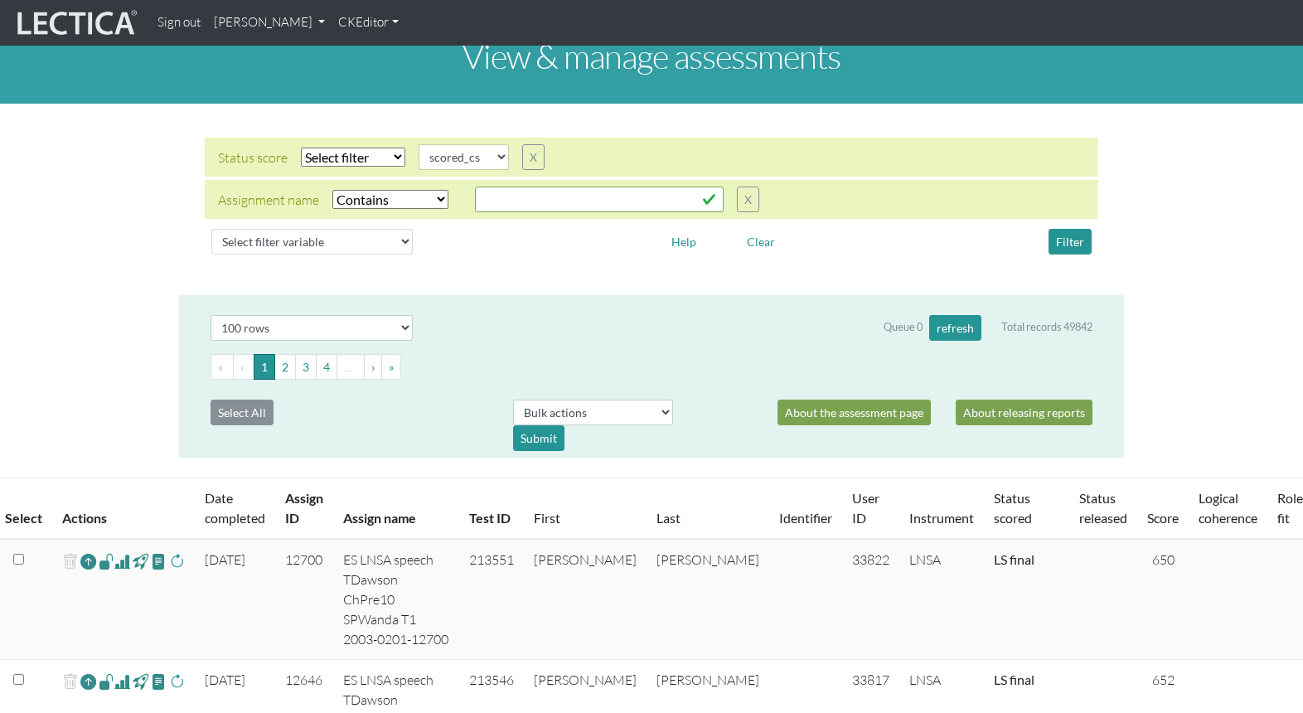
click at [487, 205] on div "Status score Select filter Equals Does not equal Search string completed create…" at bounding box center [651, 200] width 918 height 124
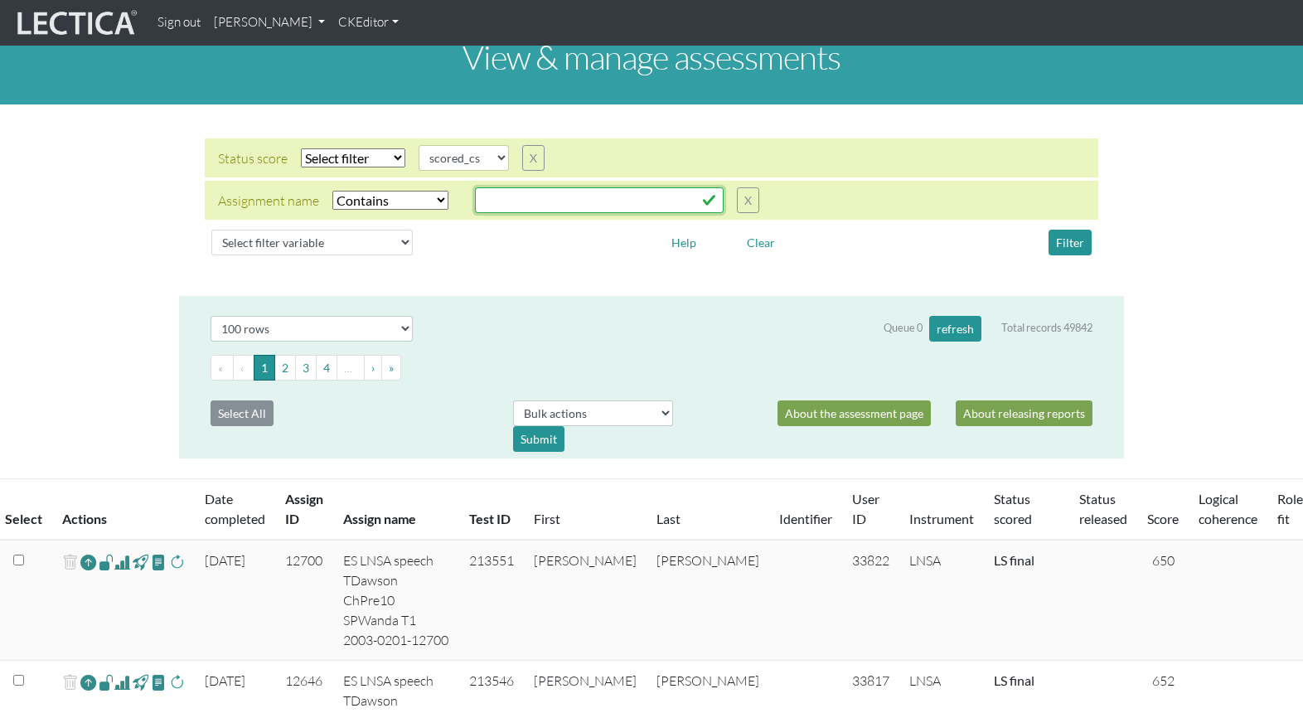
click at [492, 187] on input "text" at bounding box center [599, 200] width 249 height 26
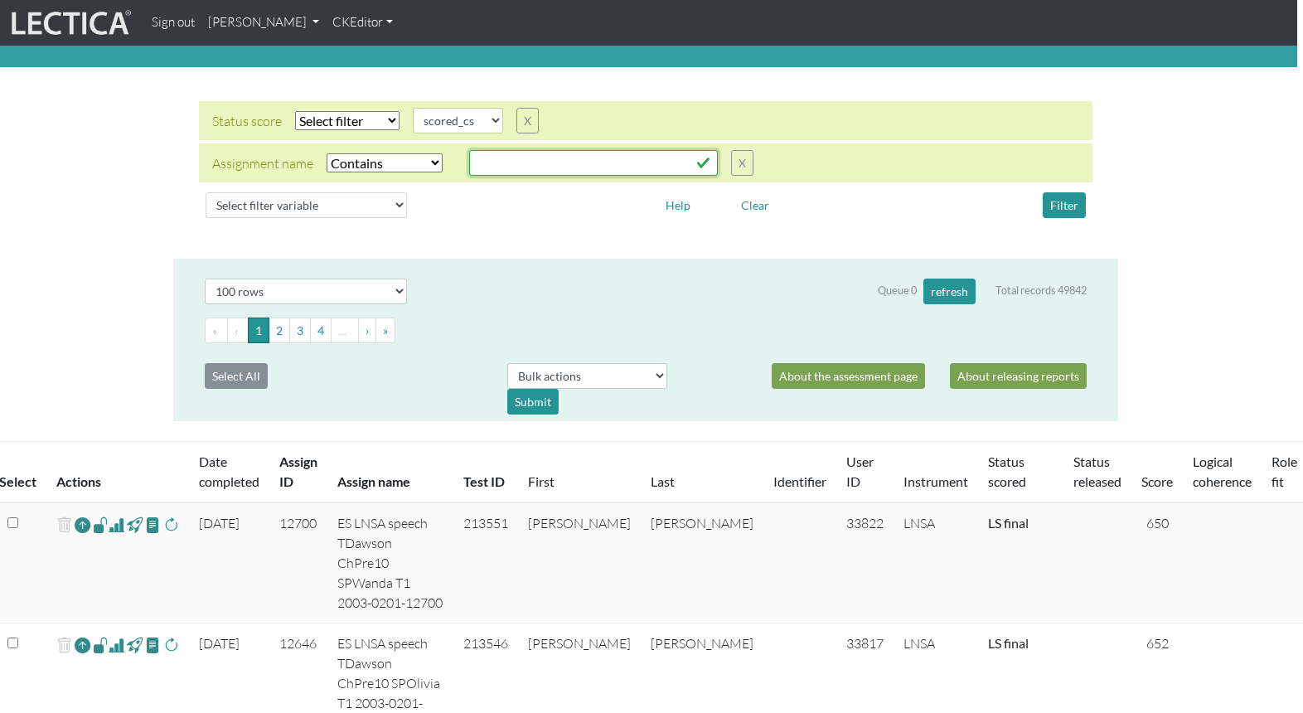
scroll to position [0, 6]
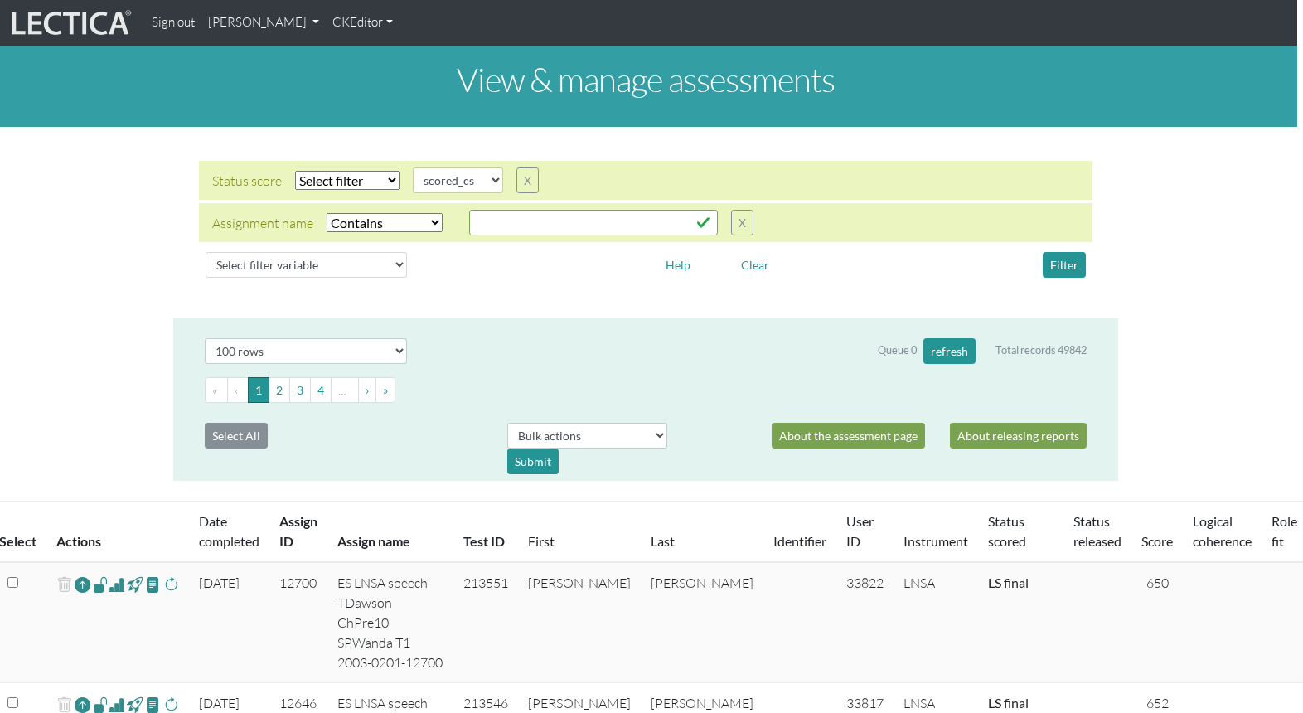
click at [212, 513] on link "Date completed" at bounding box center [229, 531] width 61 height 36
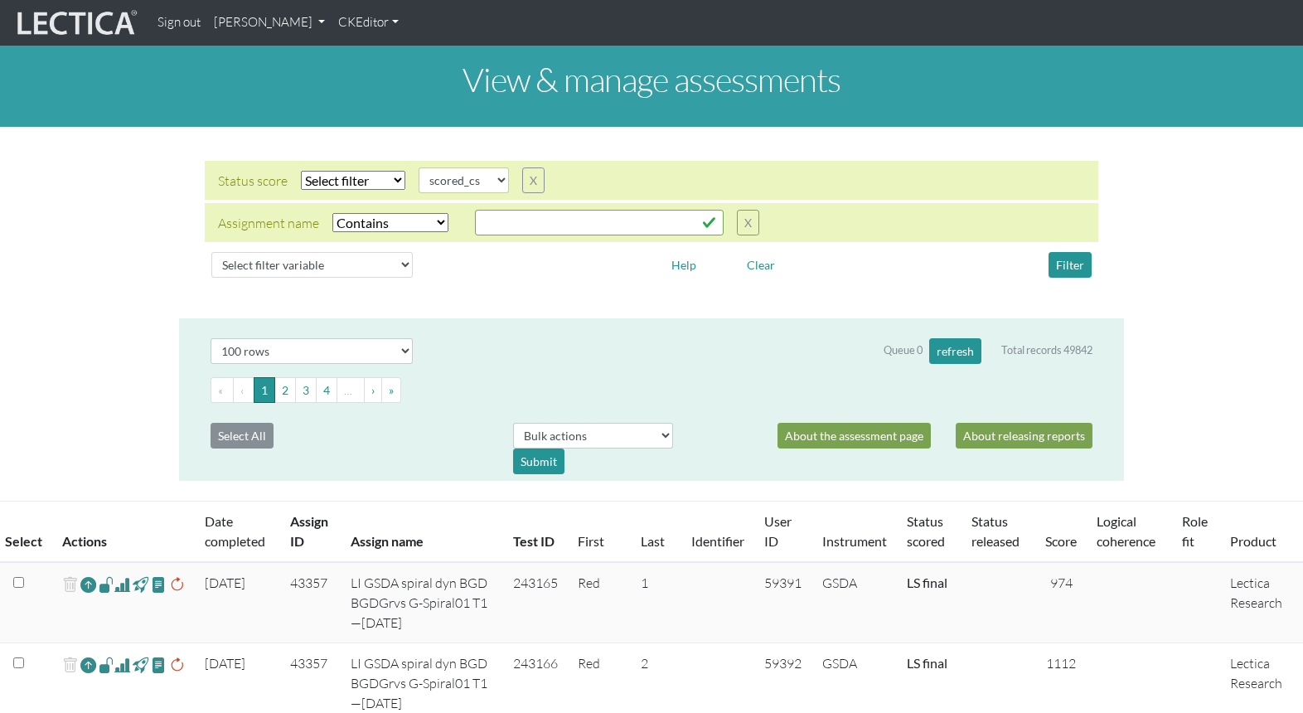
scroll to position [0, 0]
click at [212, 513] on link "Date completed" at bounding box center [235, 531] width 61 height 36
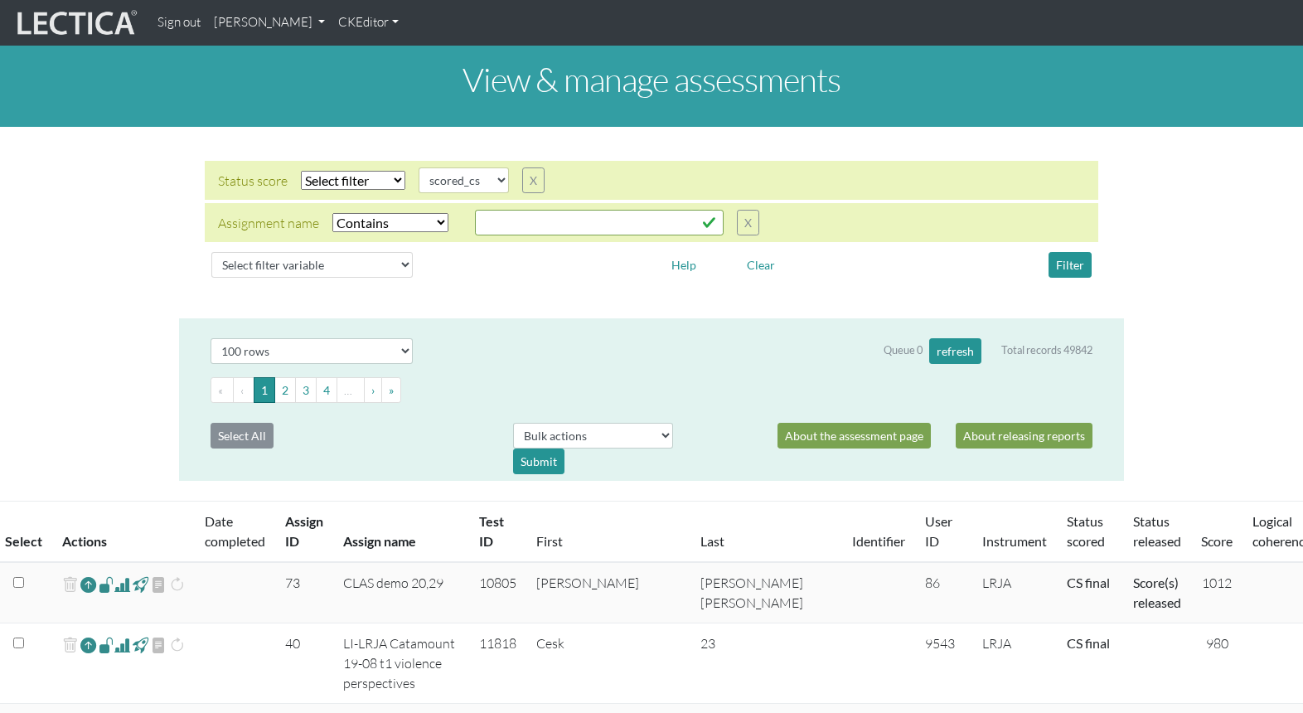
click at [275, 507] on th "Assign ID" at bounding box center [304, 532] width 58 height 61
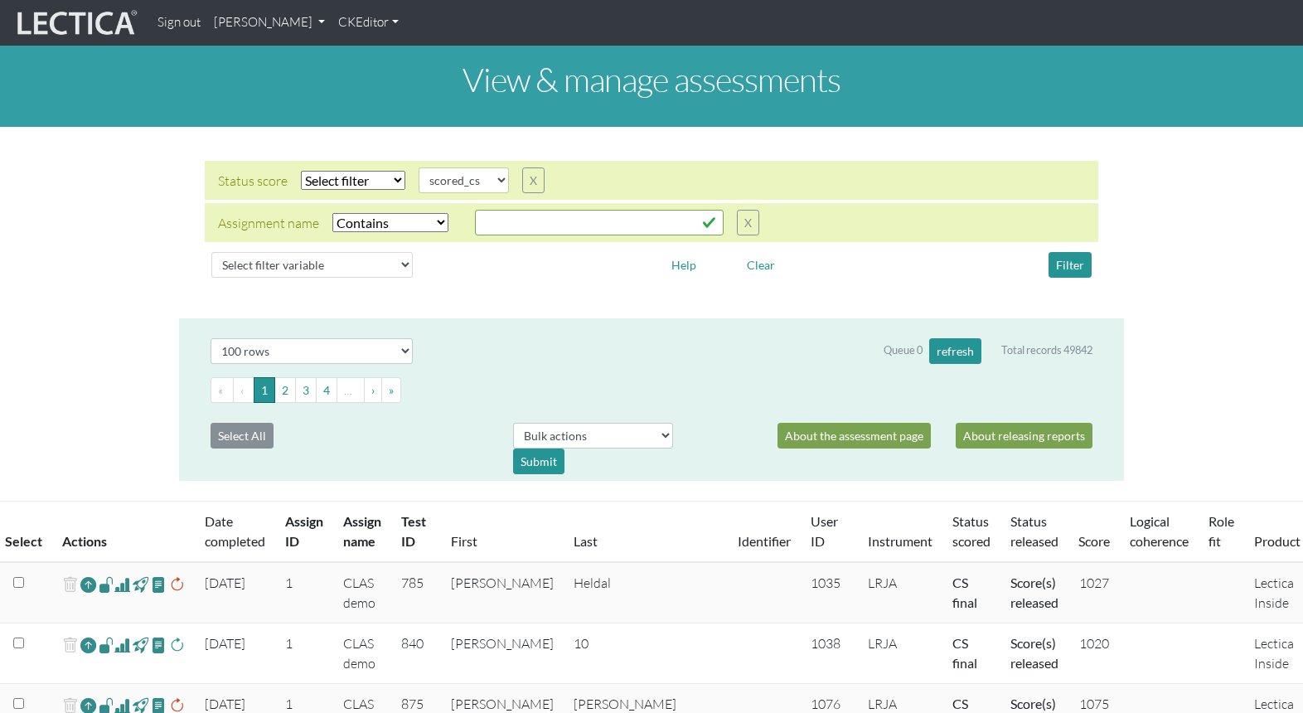
click at [274, 507] on th "Date completed" at bounding box center [235, 532] width 80 height 61
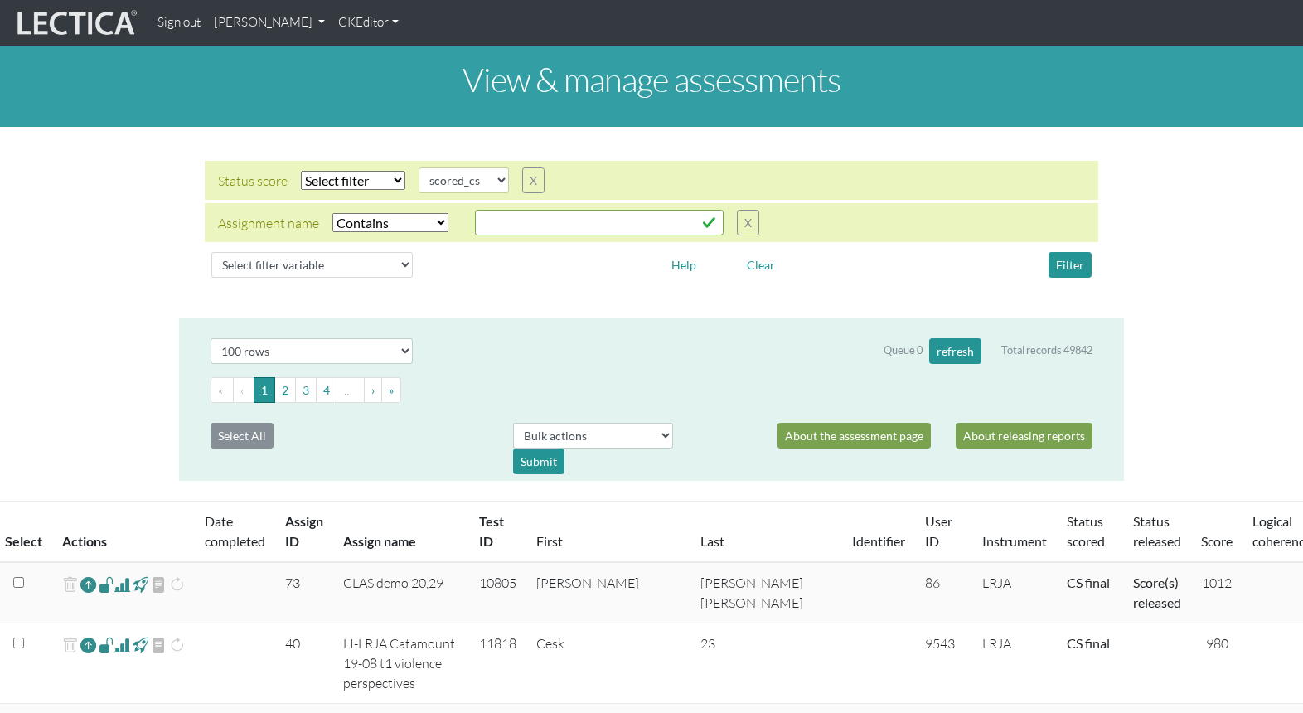
click at [342, 171] on select "Select filter Equals Does not equal" at bounding box center [353, 180] width 104 height 19
select select "iexact"
click at [301, 171] on select "Select filter Equals Does not equal" at bounding box center [353, 180] width 104 height 19
click at [1076, 252] on button "Filter" at bounding box center [1070, 265] width 43 height 26
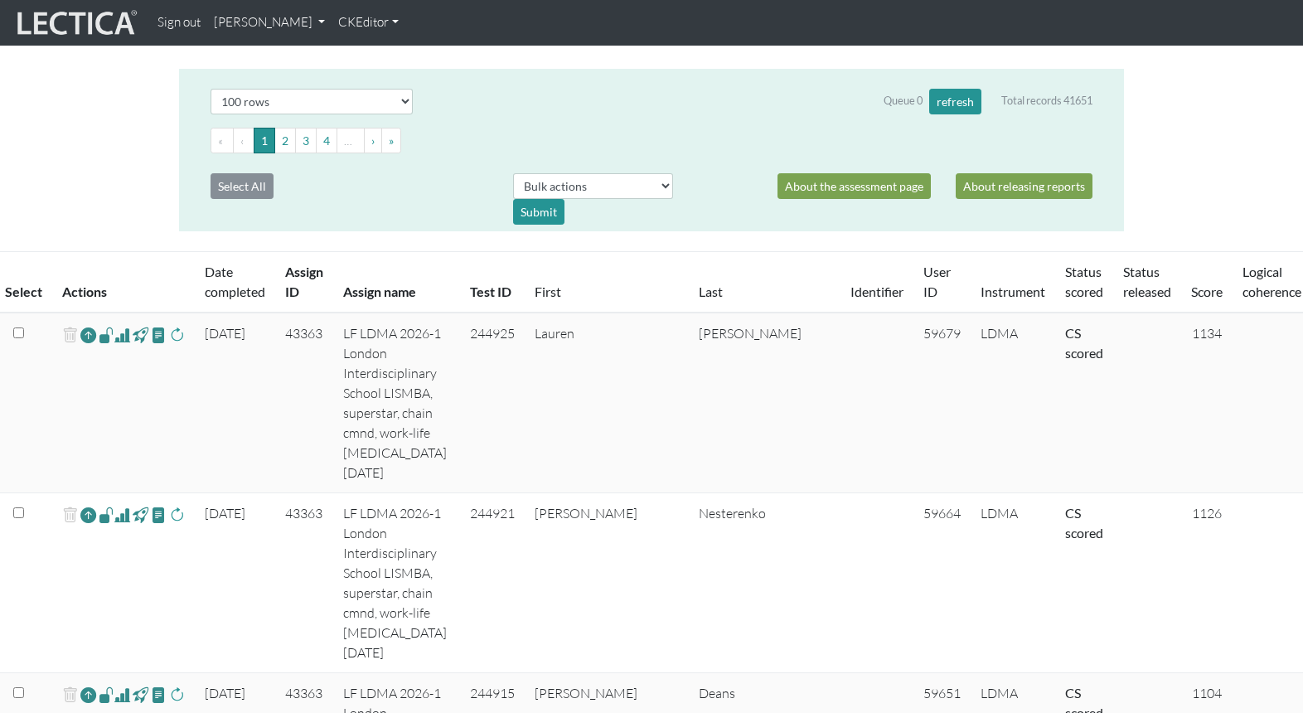
scroll to position [269, 0]
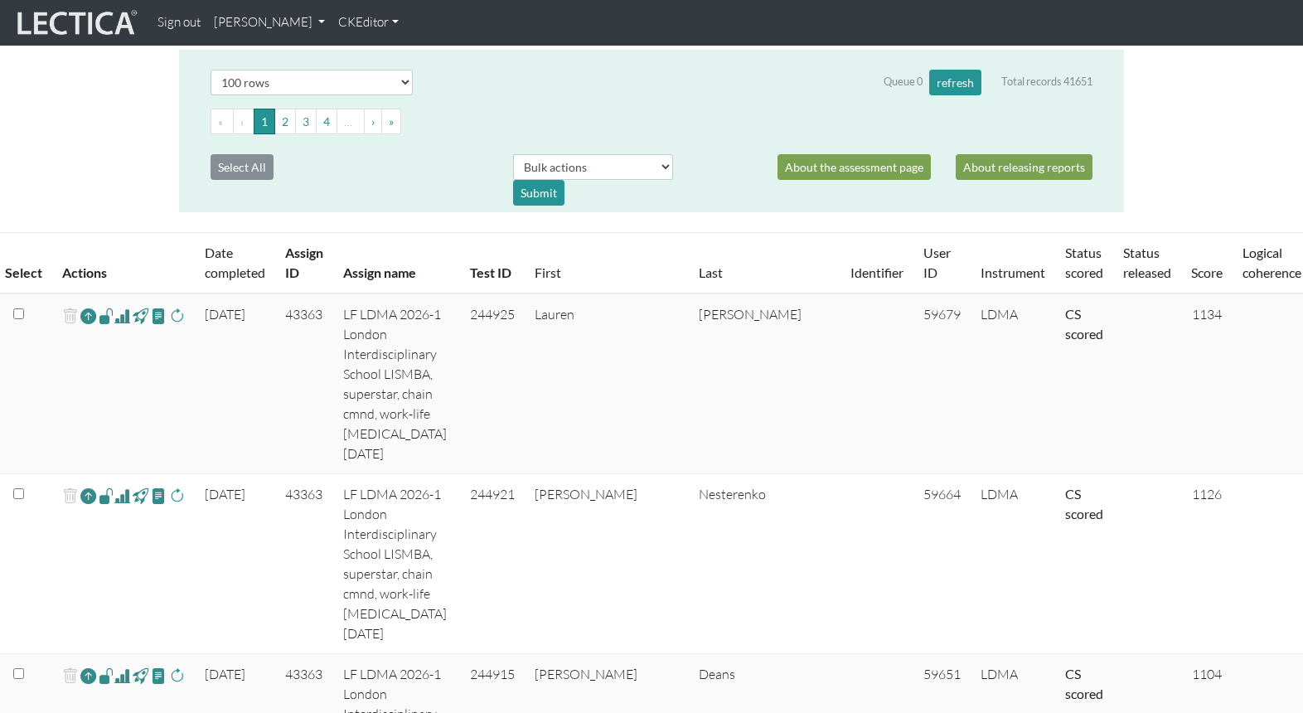
click at [281, 234] on th "Assign ID" at bounding box center [304, 263] width 58 height 61
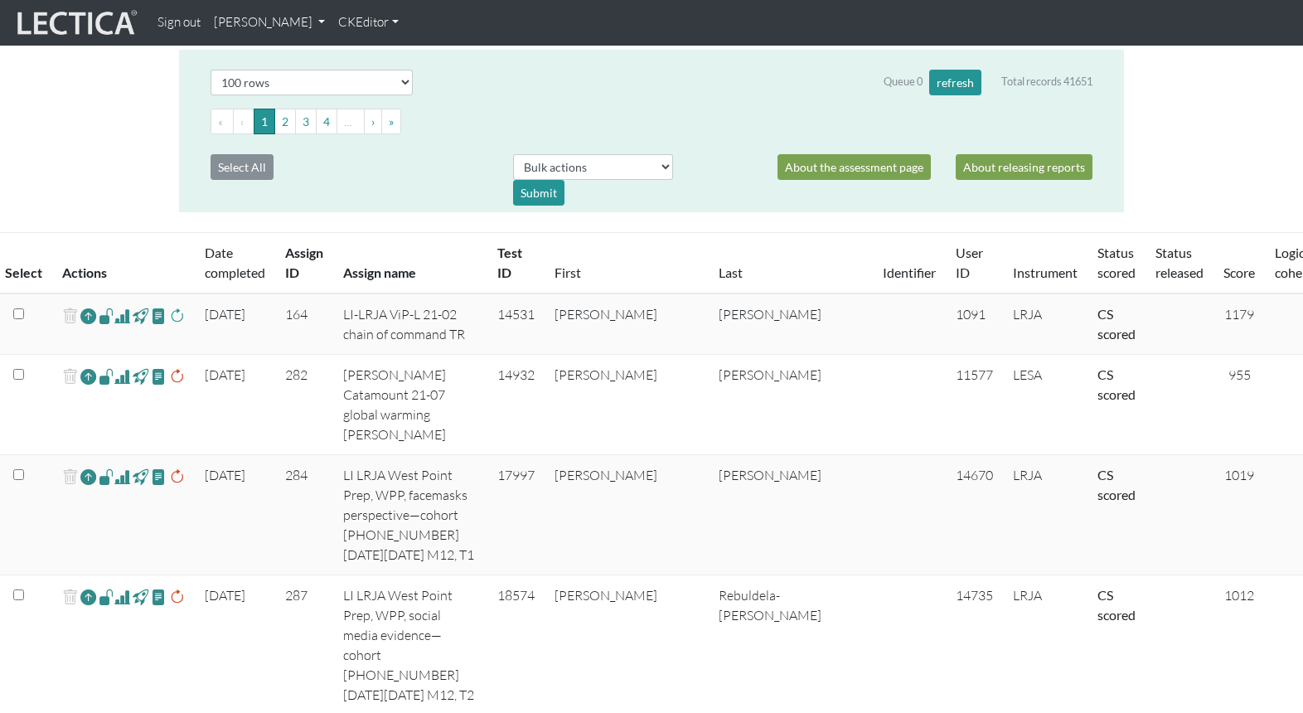
click at [281, 234] on th "Assign ID" at bounding box center [304, 263] width 58 height 61
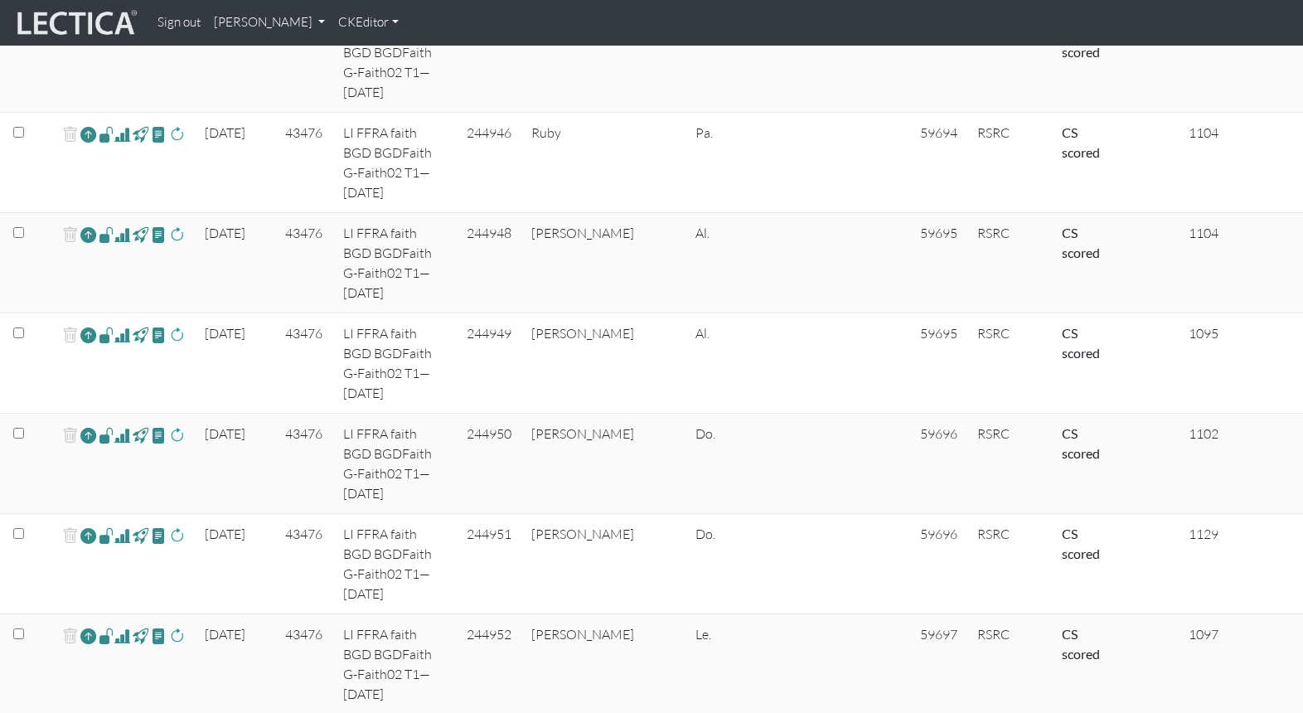
scroll to position [0, 0]
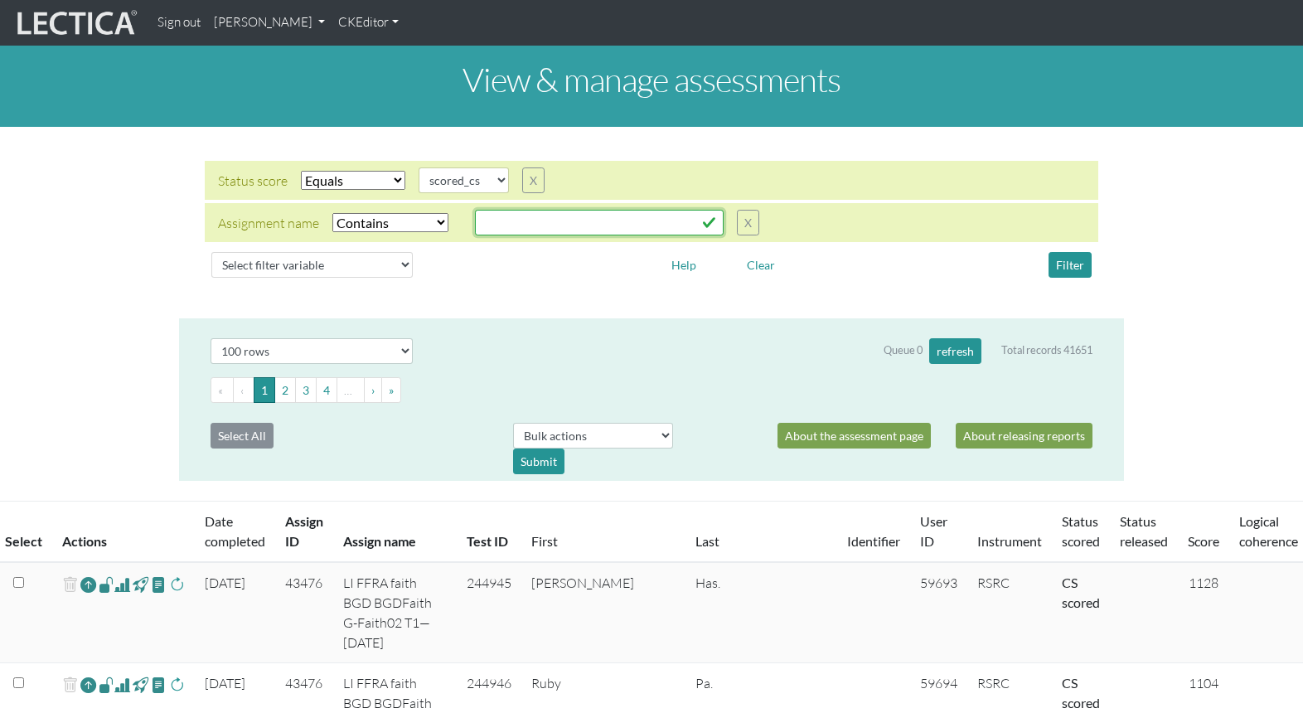
click at [499, 210] on input "text" at bounding box center [599, 223] width 249 height 26
click at [1074, 252] on button "Filter" at bounding box center [1070, 265] width 43 height 26
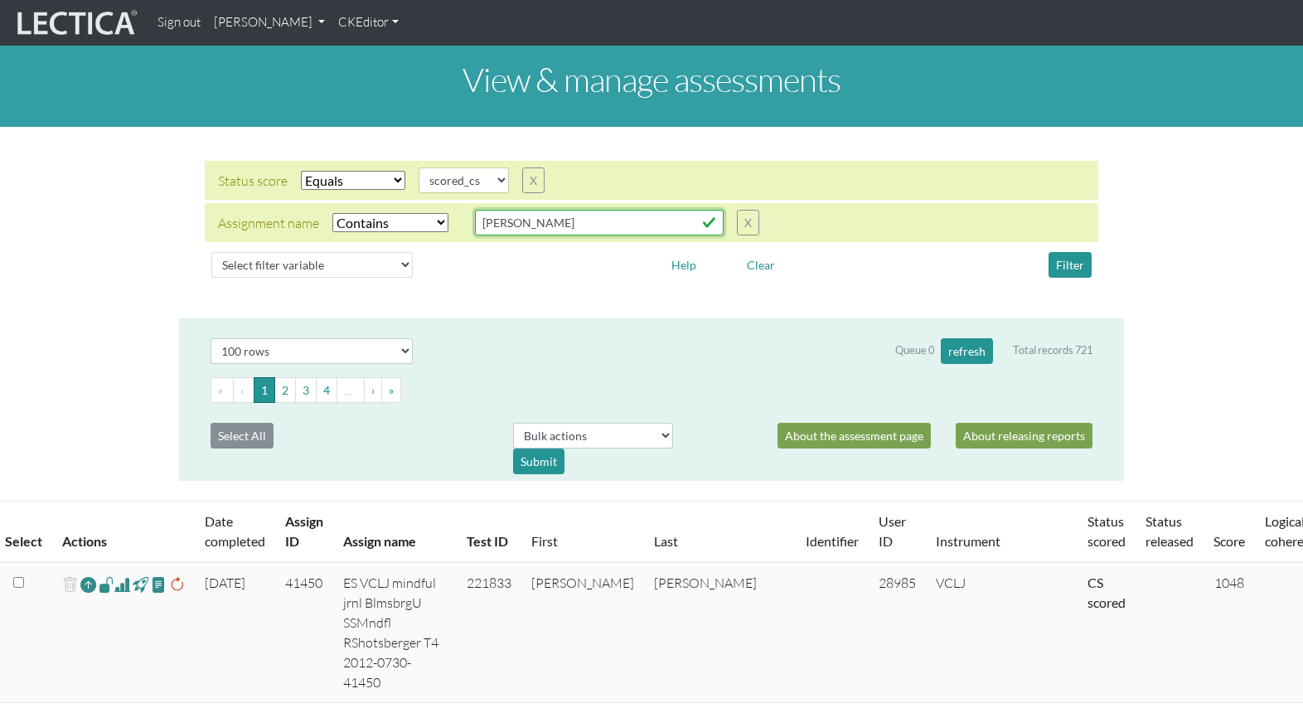
click at [485, 210] on input "Berg" at bounding box center [599, 223] width 249 height 26
click at [492, 210] on input "Berg" at bounding box center [599, 223] width 249 height 26
type input "Bergs"
click at [1071, 252] on button "Filter" at bounding box center [1070, 265] width 43 height 26
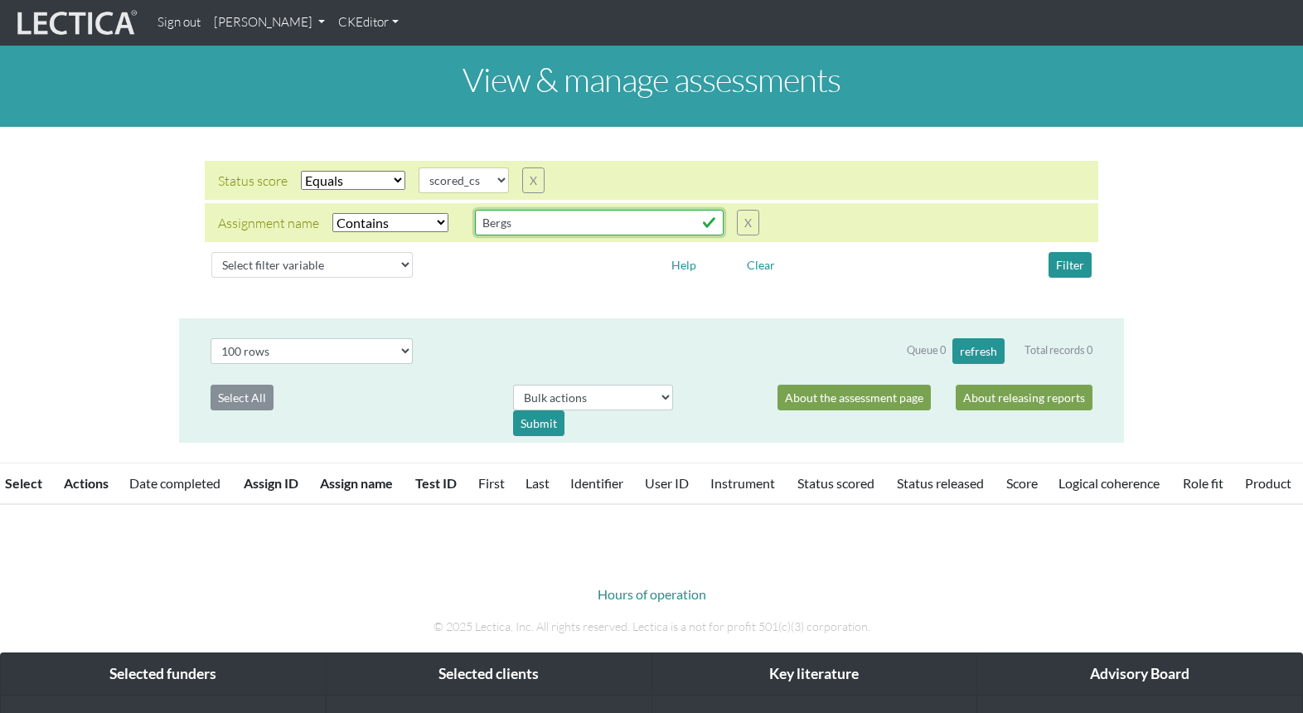
click at [490, 210] on input "Bergs" at bounding box center [599, 223] width 249 height 26
drag, startPoint x: 493, startPoint y: 209, endPoint x: 463, endPoint y: 205, distance: 31.0
click at [475, 210] on input "Bergs" at bounding box center [599, 223] width 249 height 26
click at [263, 26] on link "[PERSON_NAME]" at bounding box center [269, 23] width 124 height 32
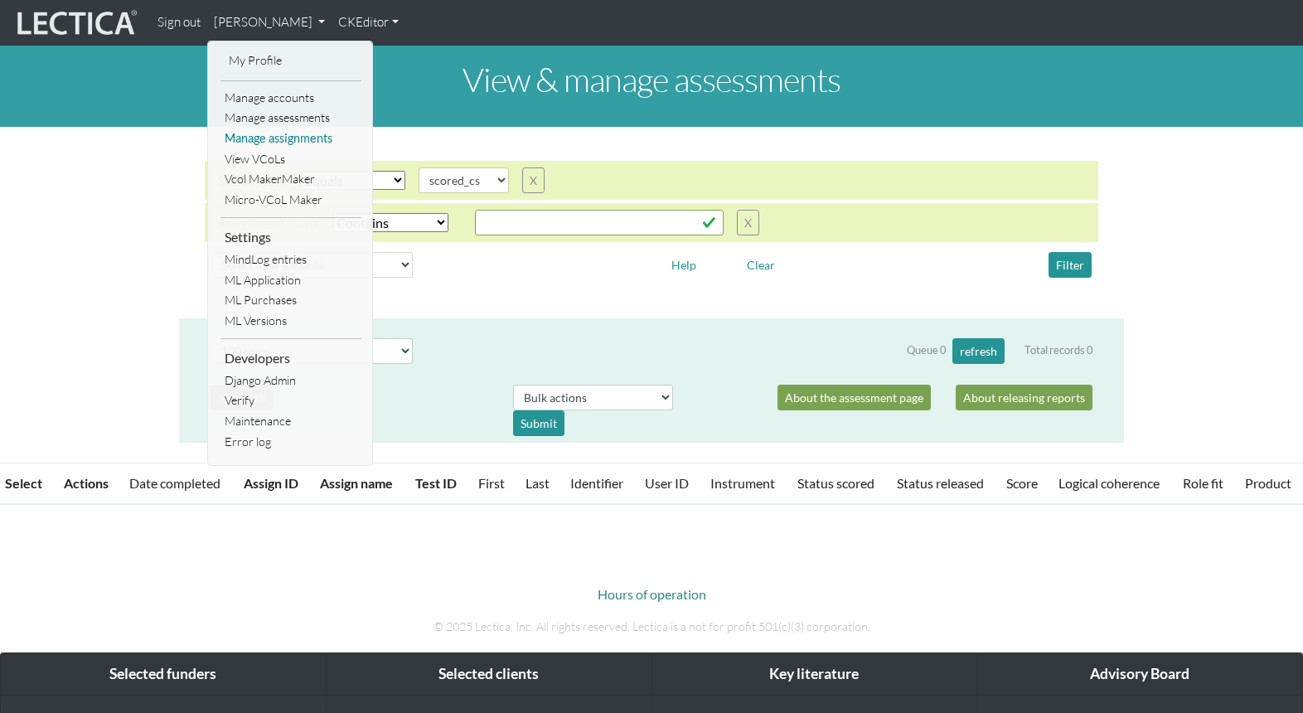
click at [281, 128] on link "Manage assignments" at bounding box center [291, 138] width 141 height 21
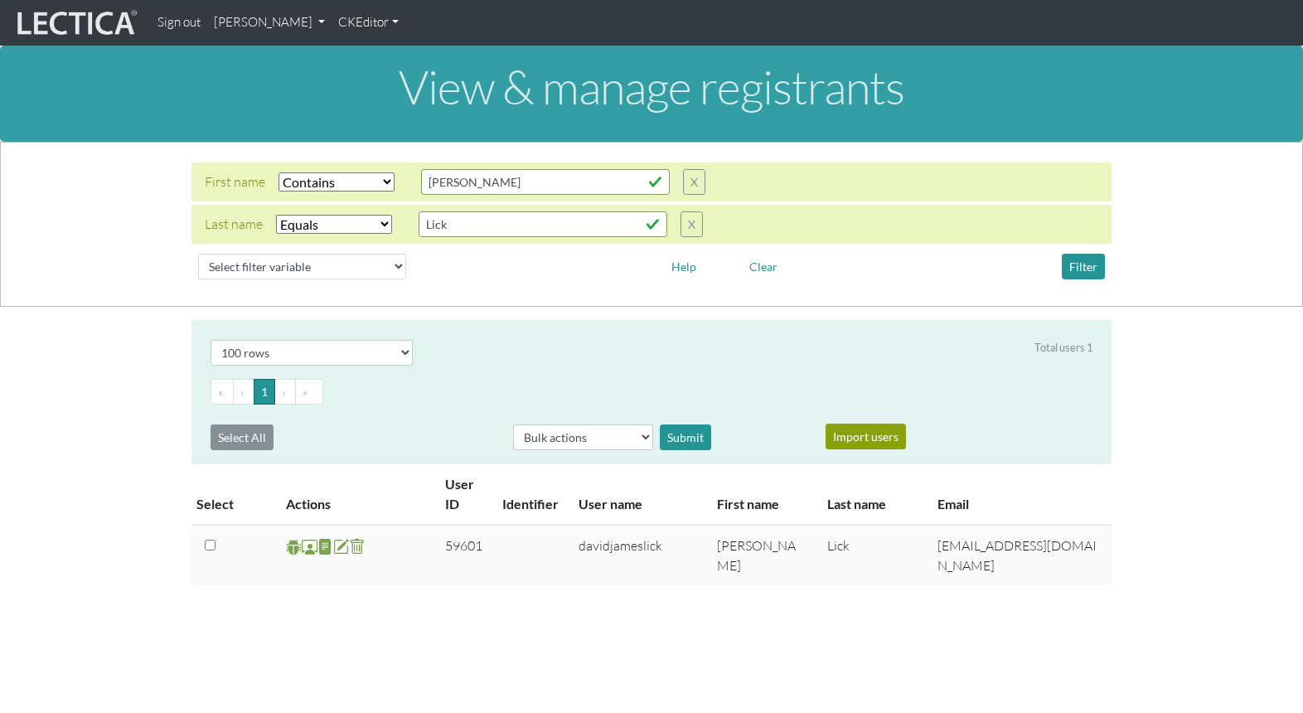
select select "icontains"
select select "iexact"
select select "100"
click at [451, 169] on input "[PERSON_NAME]" at bounding box center [545, 182] width 249 height 26
drag, startPoint x: 451, startPoint y: 170, endPoint x: 389, endPoint y: 166, distance: 62.3
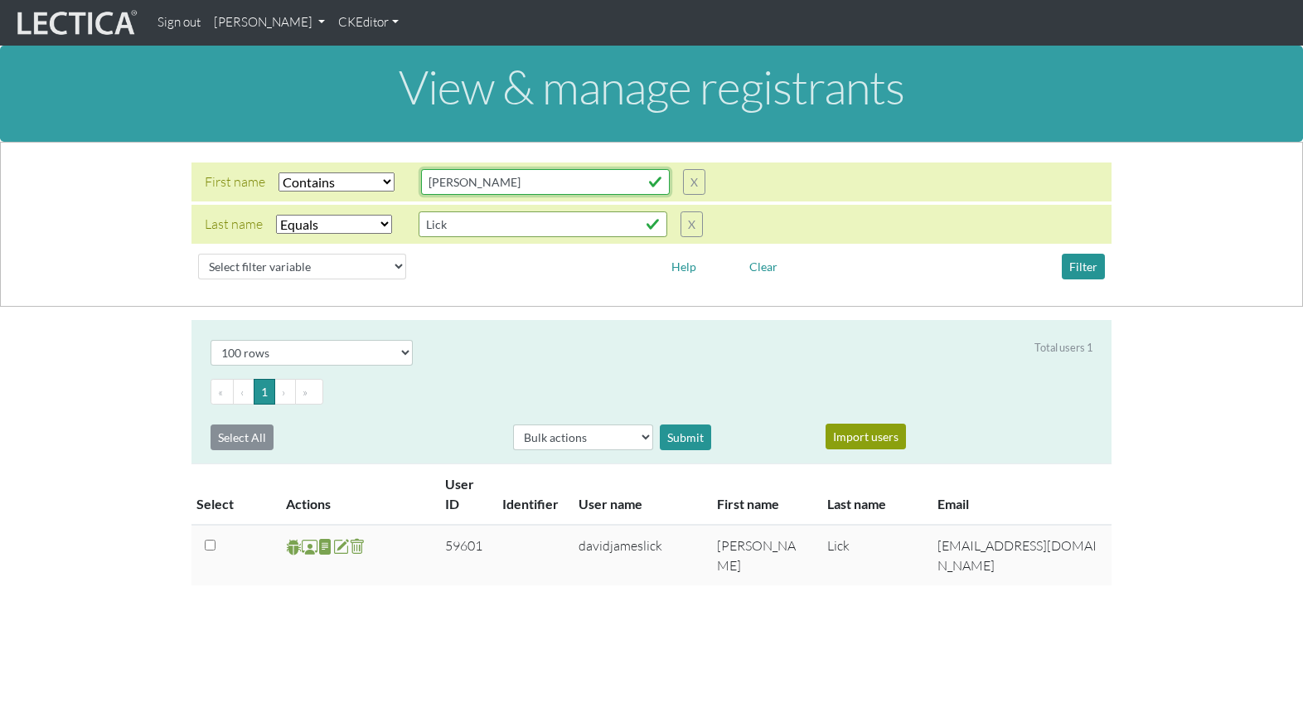
click at [389, 169] on div "First name Select filter Equals Does not equal Contains Does not contain Starts…" at bounding box center [455, 182] width 501 height 26
paste input "43347"
type input "43347"
click at [297, 215] on select "Select filter Equals Does not equal Contains Does not contain Starts with Ends …" at bounding box center [334, 224] width 116 height 19
select select
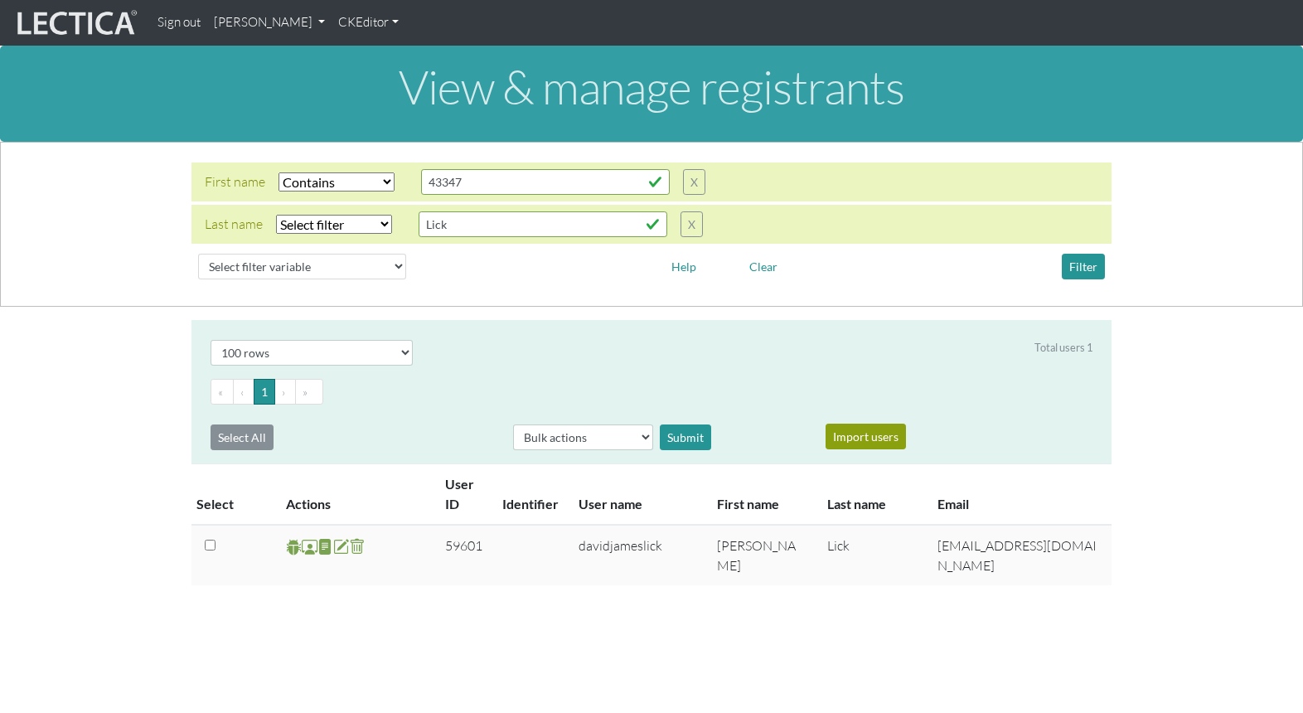
click at [276, 215] on select "Select filter Equals Does not equal Contains Does not contain Starts with Ends …" at bounding box center [334, 224] width 116 height 19
click at [1088, 254] on button "Filter" at bounding box center [1083, 267] width 43 height 26
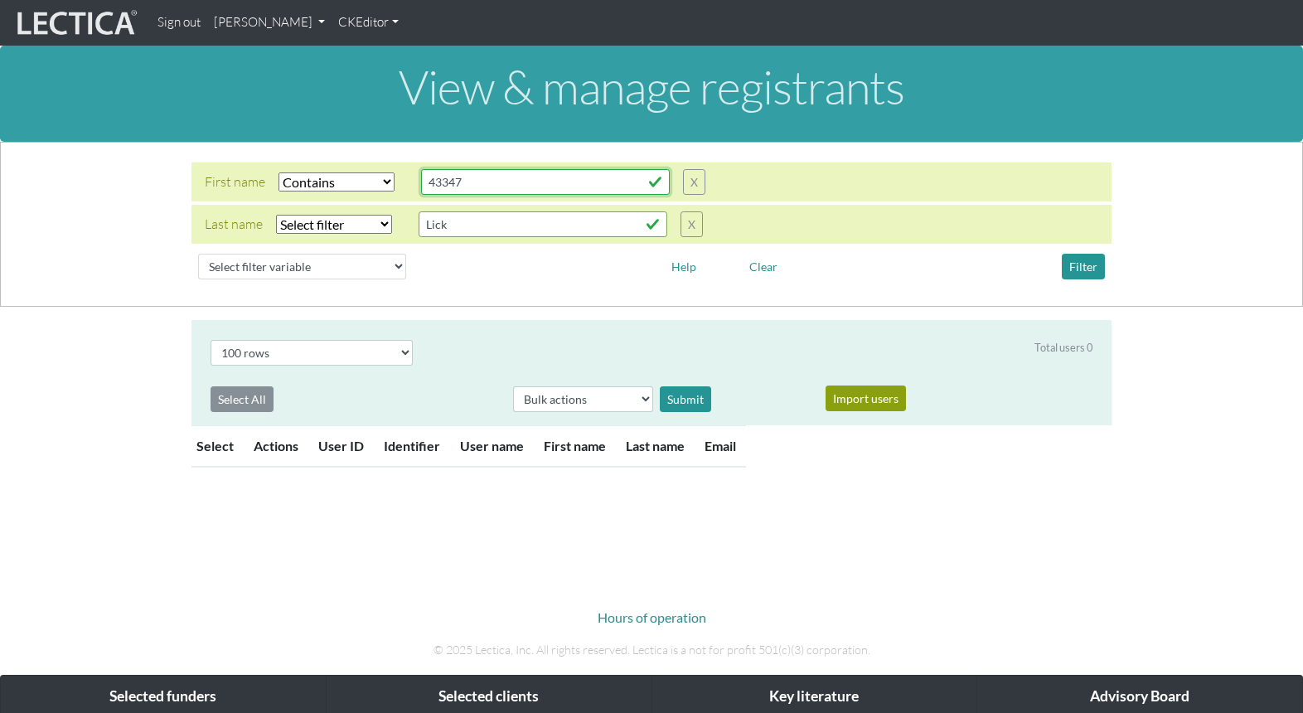
click at [452, 170] on input "43347" at bounding box center [545, 182] width 249 height 26
drag, startPoint x: 472, startPoint y: 167, endPoint x: 384, endPoint y: 162, distance: 88.0
click at [384, 169] on div "First name Select filter Equals Does not equal Contains Does not contain Starts…" at bounding box center [455, 182] width 501 height 26
click at [443, 169] on input "43347" at bounding box center [545, 182] width 249 height 26
drag, startPoint x: 463, startPoint y: 169, endPoint x: 390, endPoint y: 169, distance: 73.8
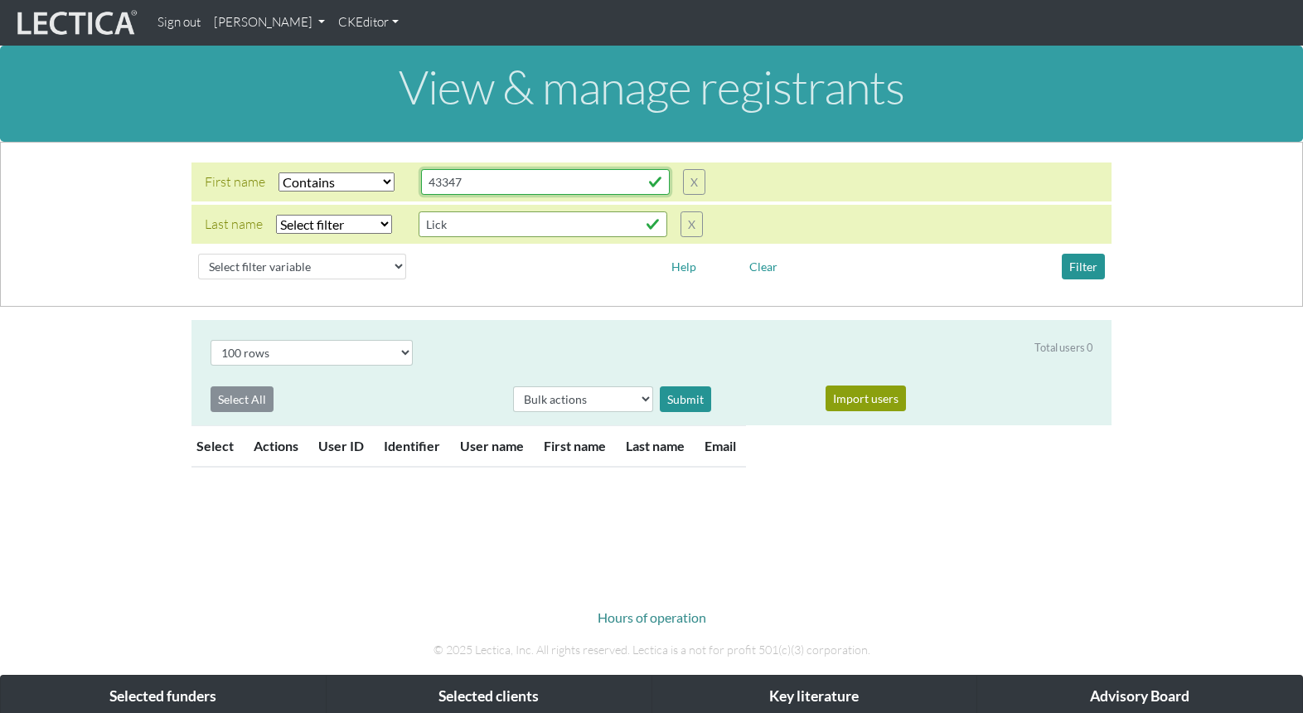
click at [375, 169] on div "First name Select filter Equals Does not equal Contains Does not contain Starts…" at bounding box center [455, 182] width 501 height 26
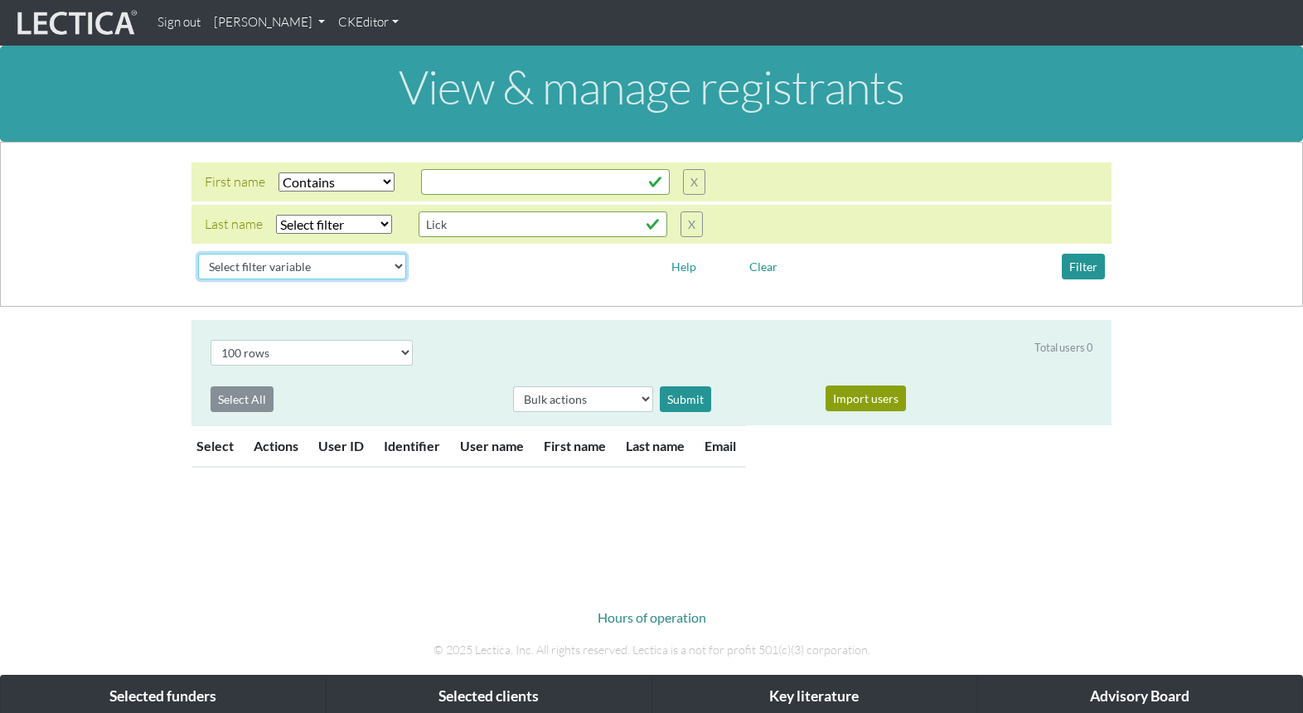
click at [262, 254] on select "Select filter variable User ID User name First name Last name Email Impersonate…" at bounding box center [302, 267] width 208 height 26
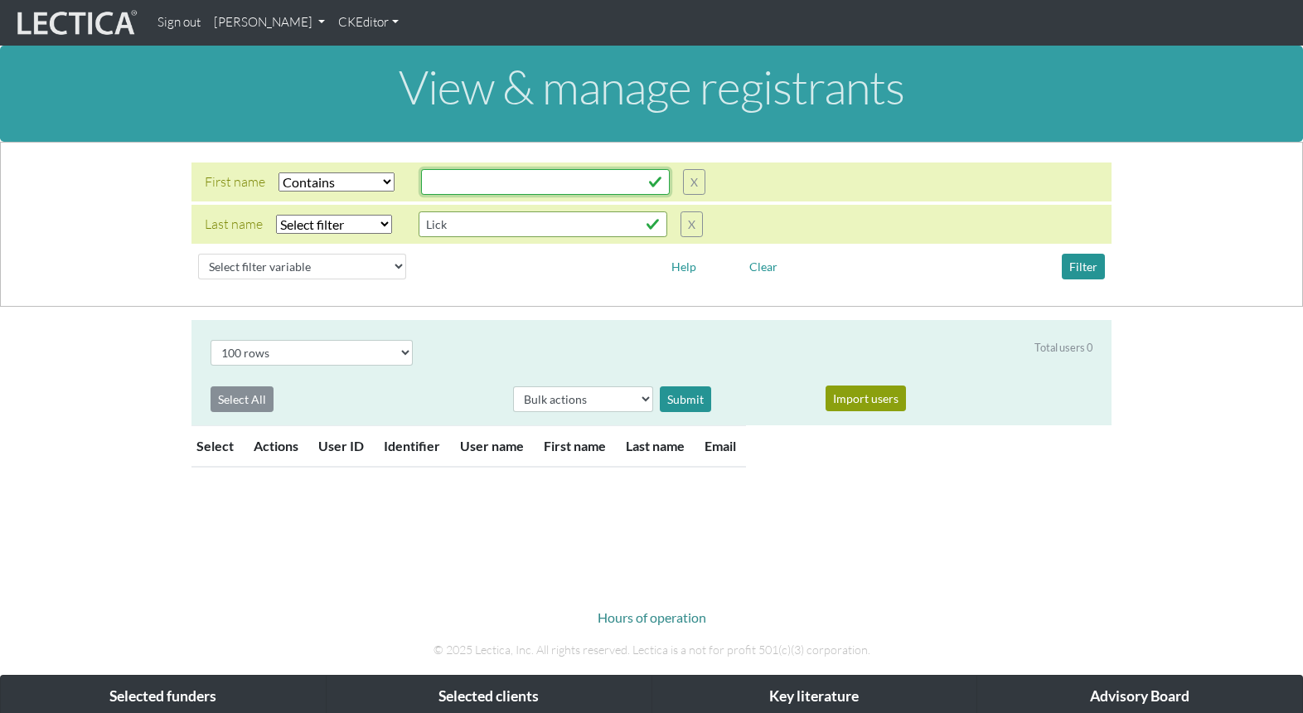
click at [513, 175] on input "text" at bounding box center [545, 182] width 249 height 26
type input "Terese"
click at [803, 205] on div "Last name Select filter Equals Does not equal Contains Does not contain Starts …" at bounding box center [651, 224] width 920 height 39
click at [1093, 254] on button "Filter" at bounding box center [1083, 267] width 43 height 26
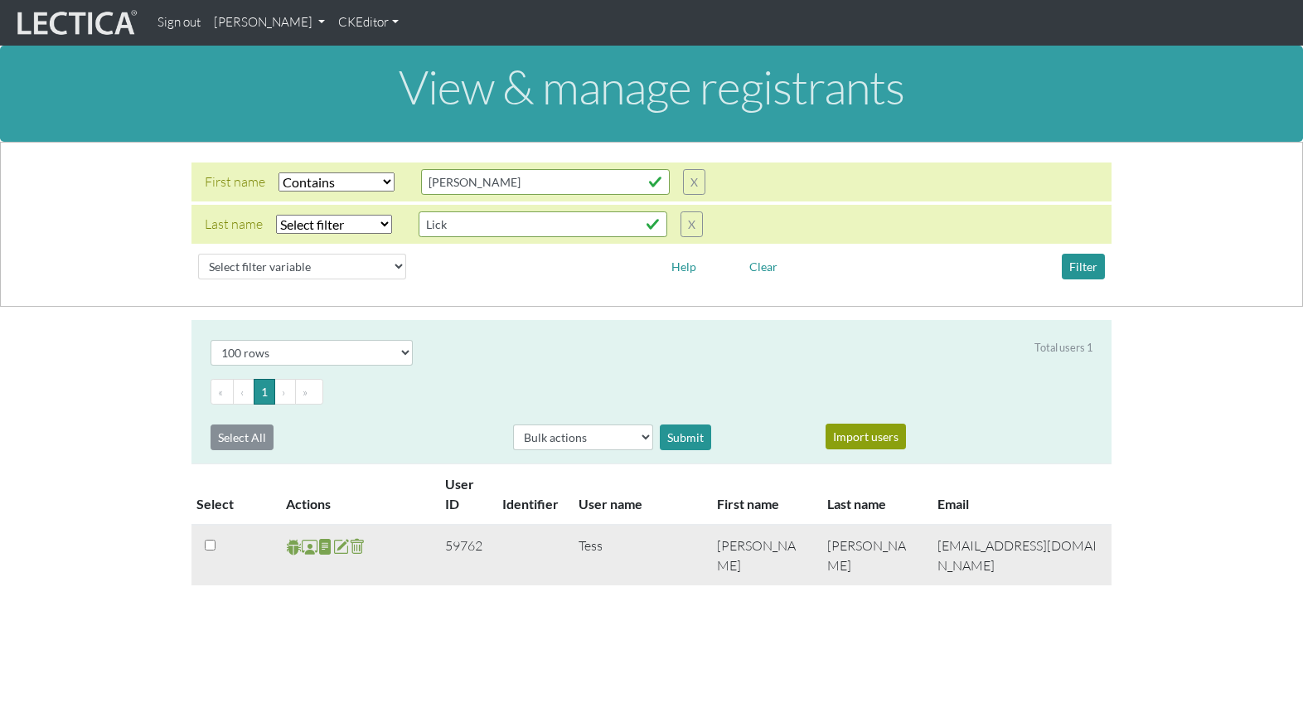
click at [308, 537] on span at bounding box center [310, 546] width 16 height 19
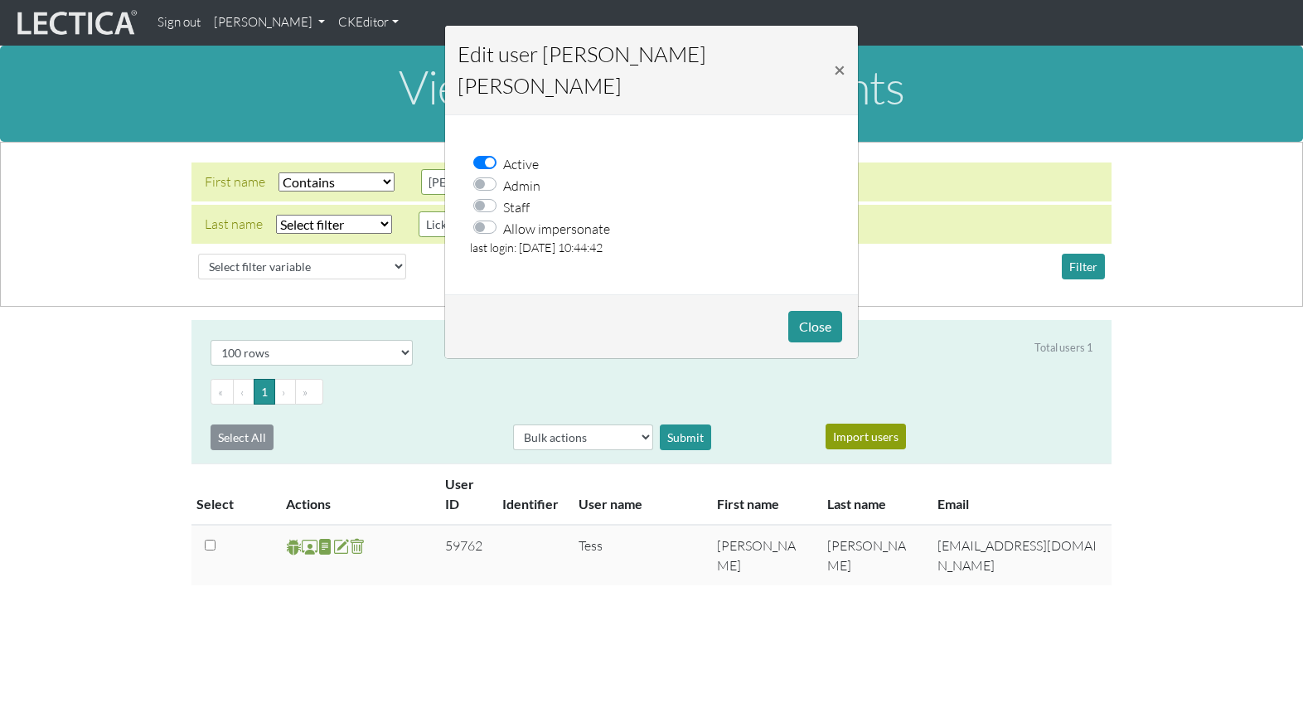
click at [503, 217] on label "Allow impersonate" at bounding box center [556, 228] width 107 height 22
click at [492, 217] on input "Allow impersonate" at bounding box center [489, 225] width 13 height 17
checkbox input "true"
click at [822, 311] on button "Close" at bounding box center [815, 327] width 54 height 32
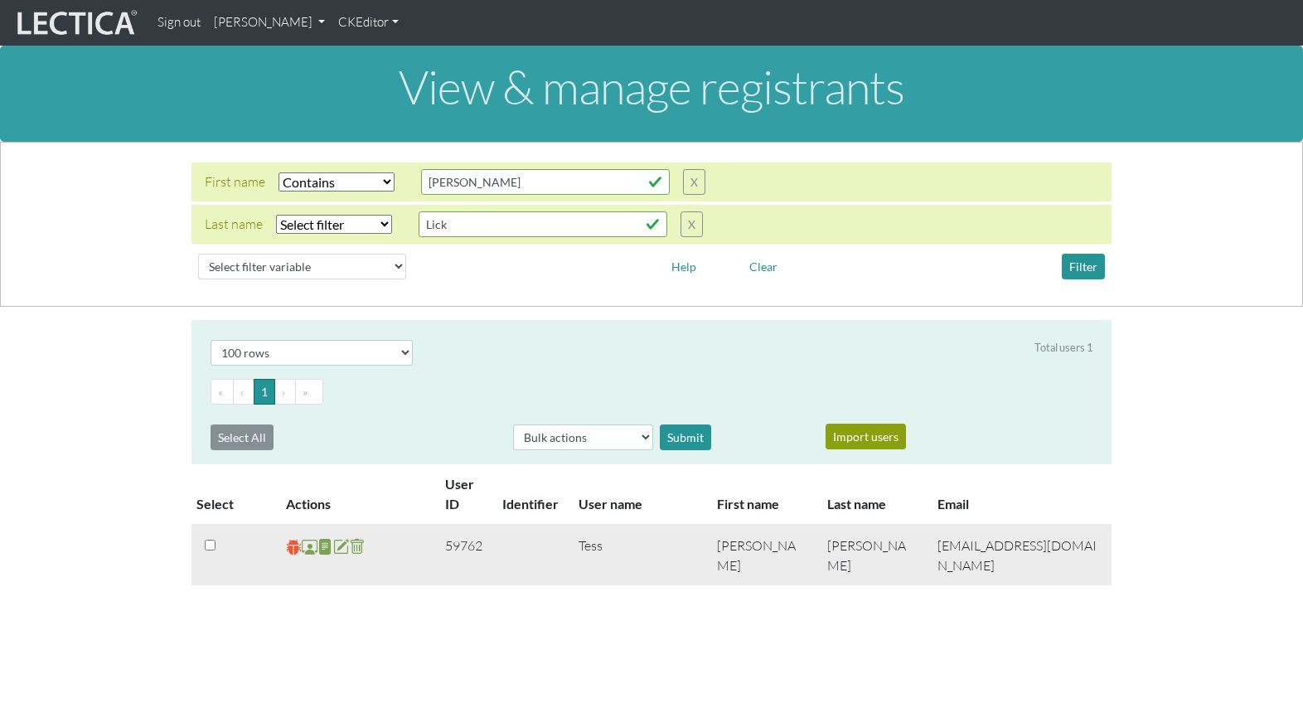
click at [291, 537] on span at bounding box center [294, 546] width 16 height 19
